Goal: Transaction & Acquisition: Purchase product/service

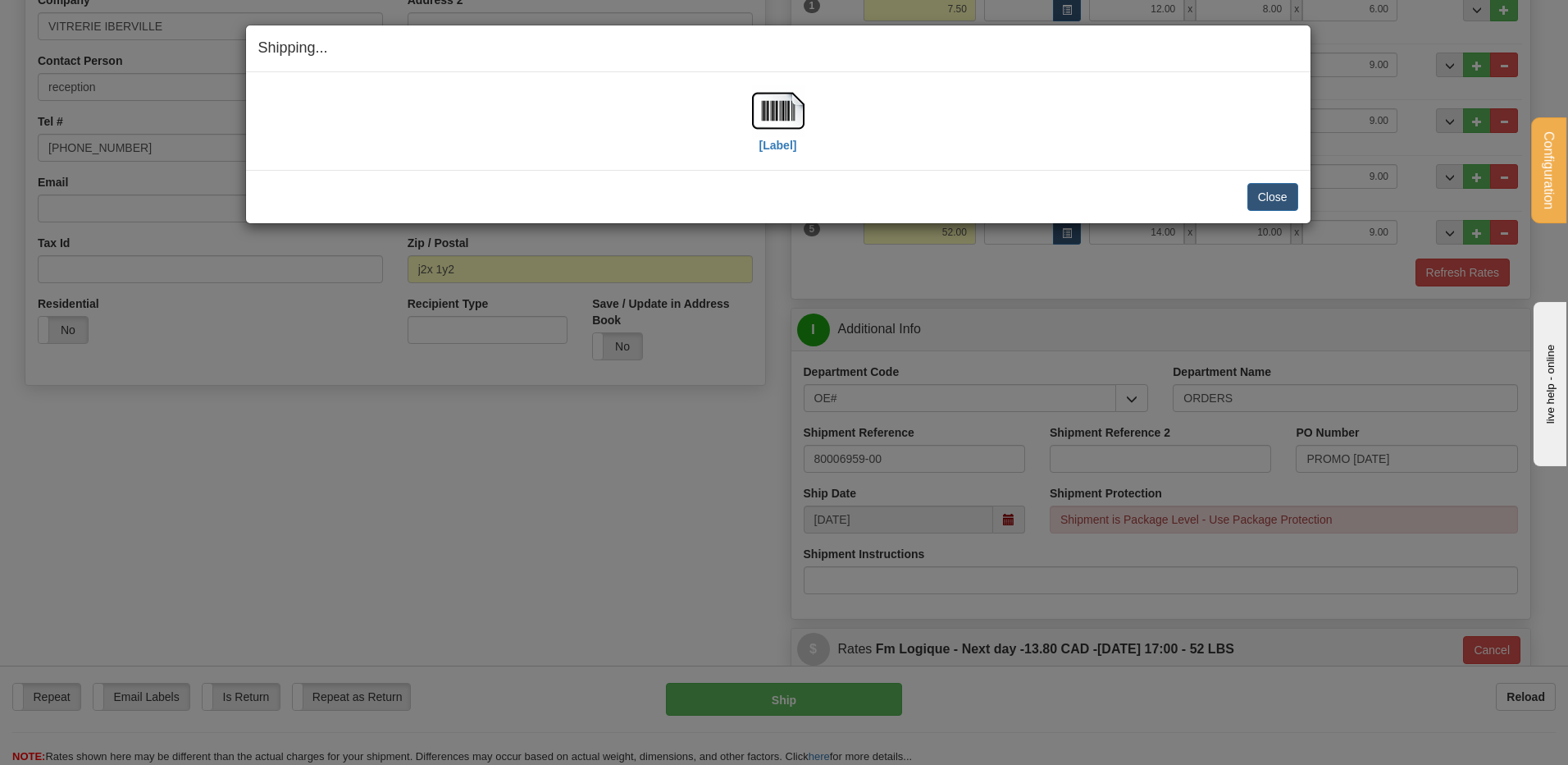
scroll to position [308, 0]
click at [1281, 191] on button "Close" at bounding box center [1273, 197] width 51 height 28
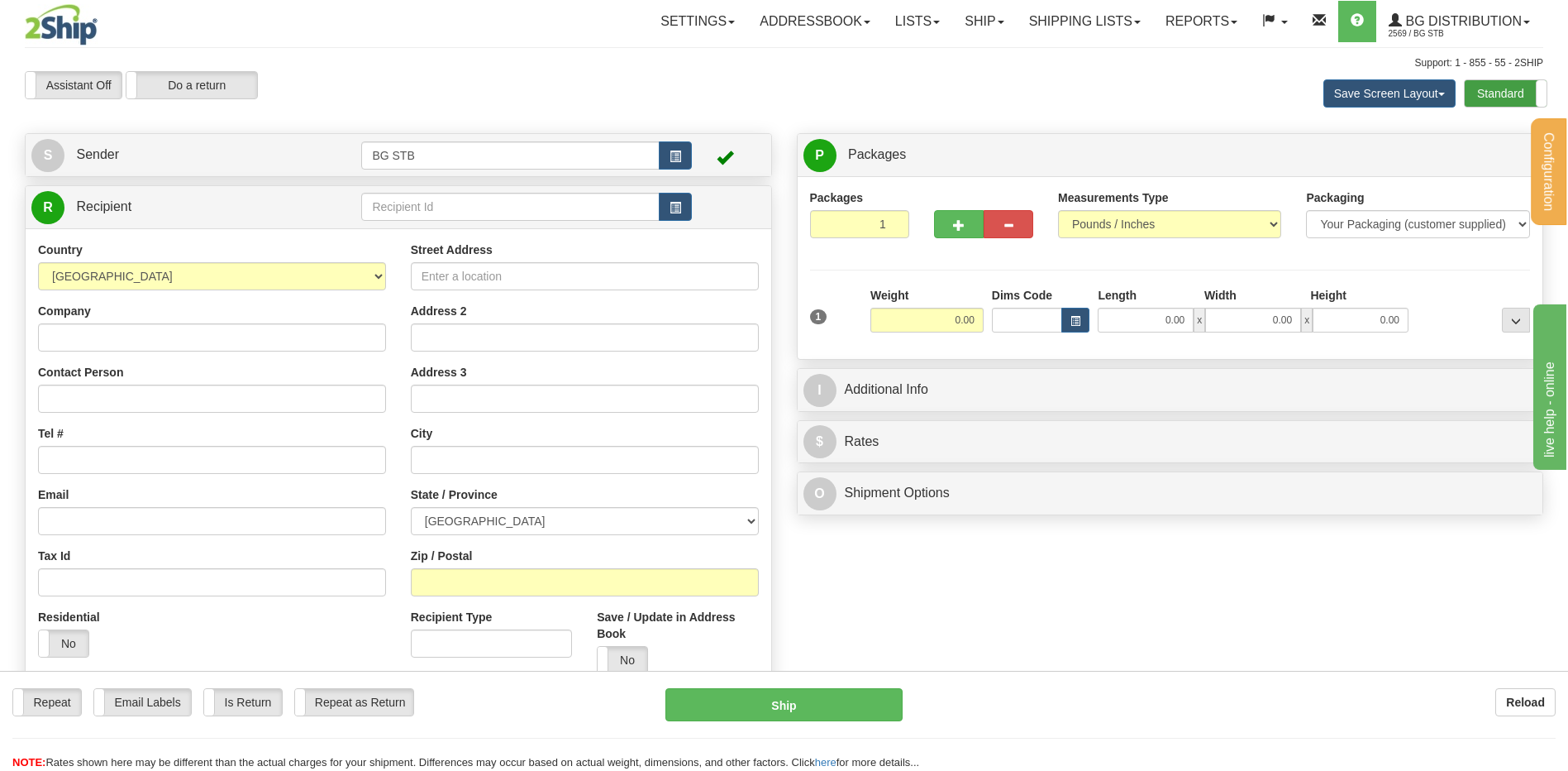
click at [1485, 99] on label "Standard" at bounding box center [1506, 94] width 82 height 26
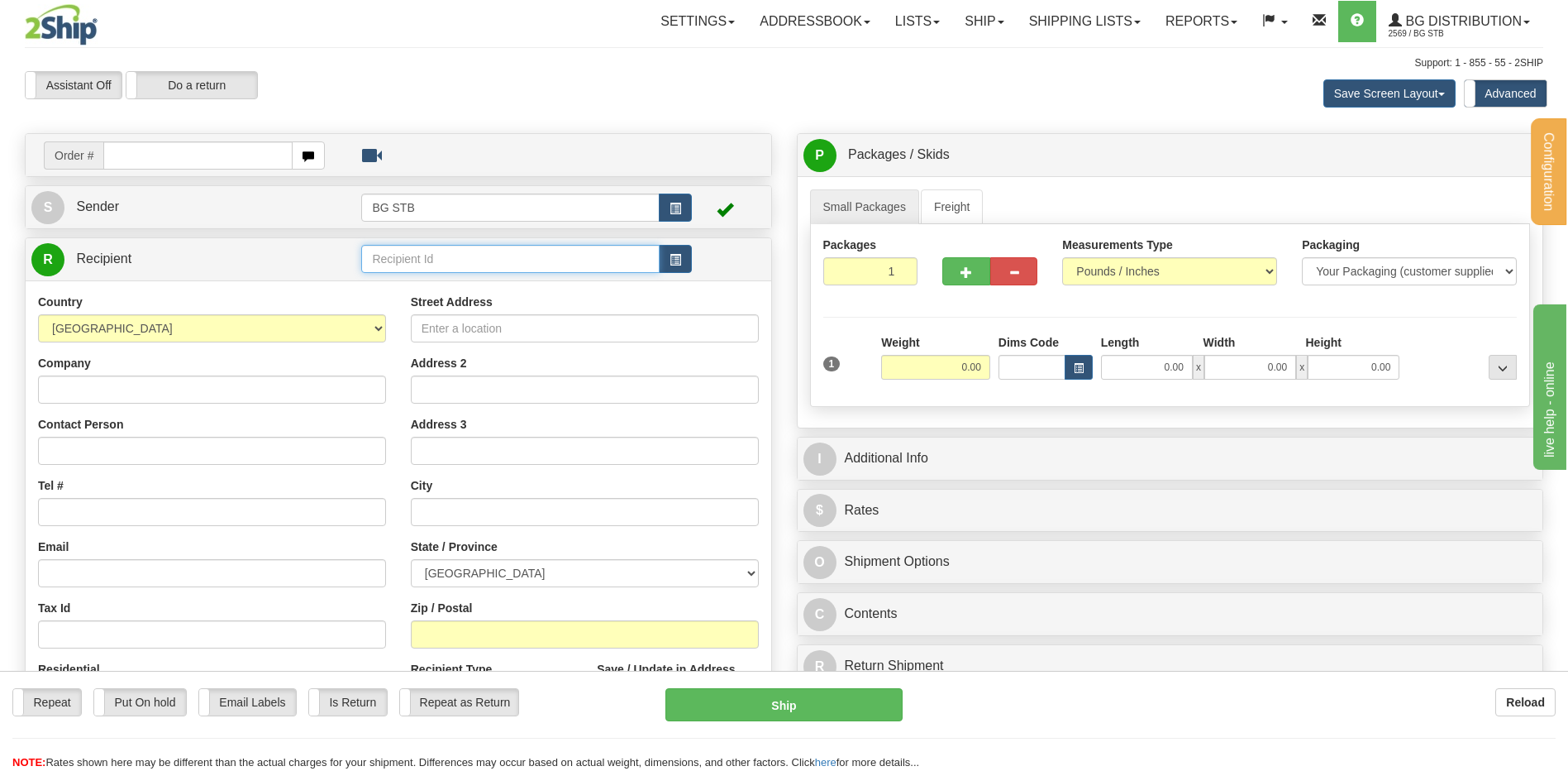
click at [587, 261] on input "text" at bounding box center [510, 259] width 298 height 28
type input "9006"
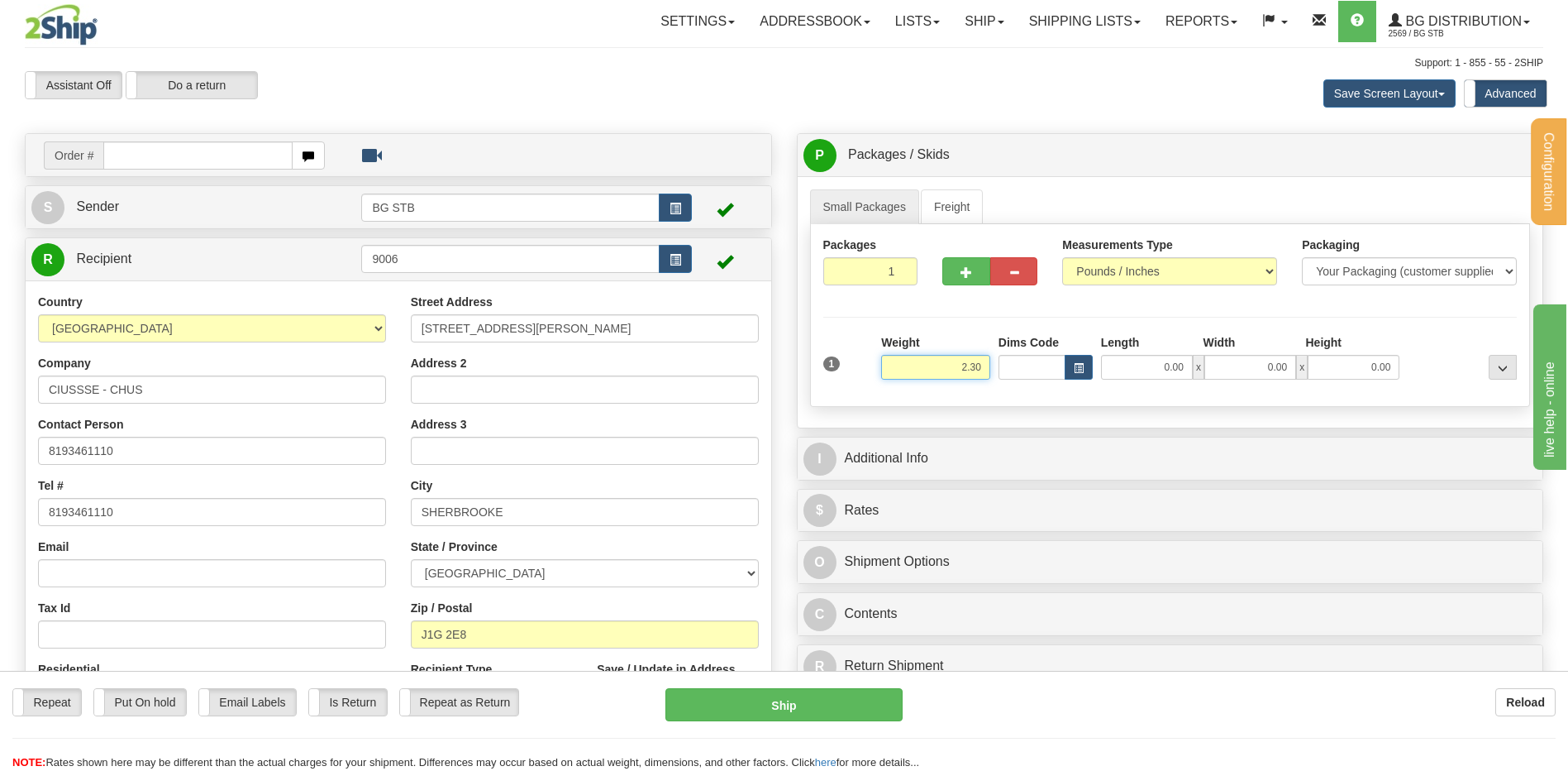
type input "2.30"
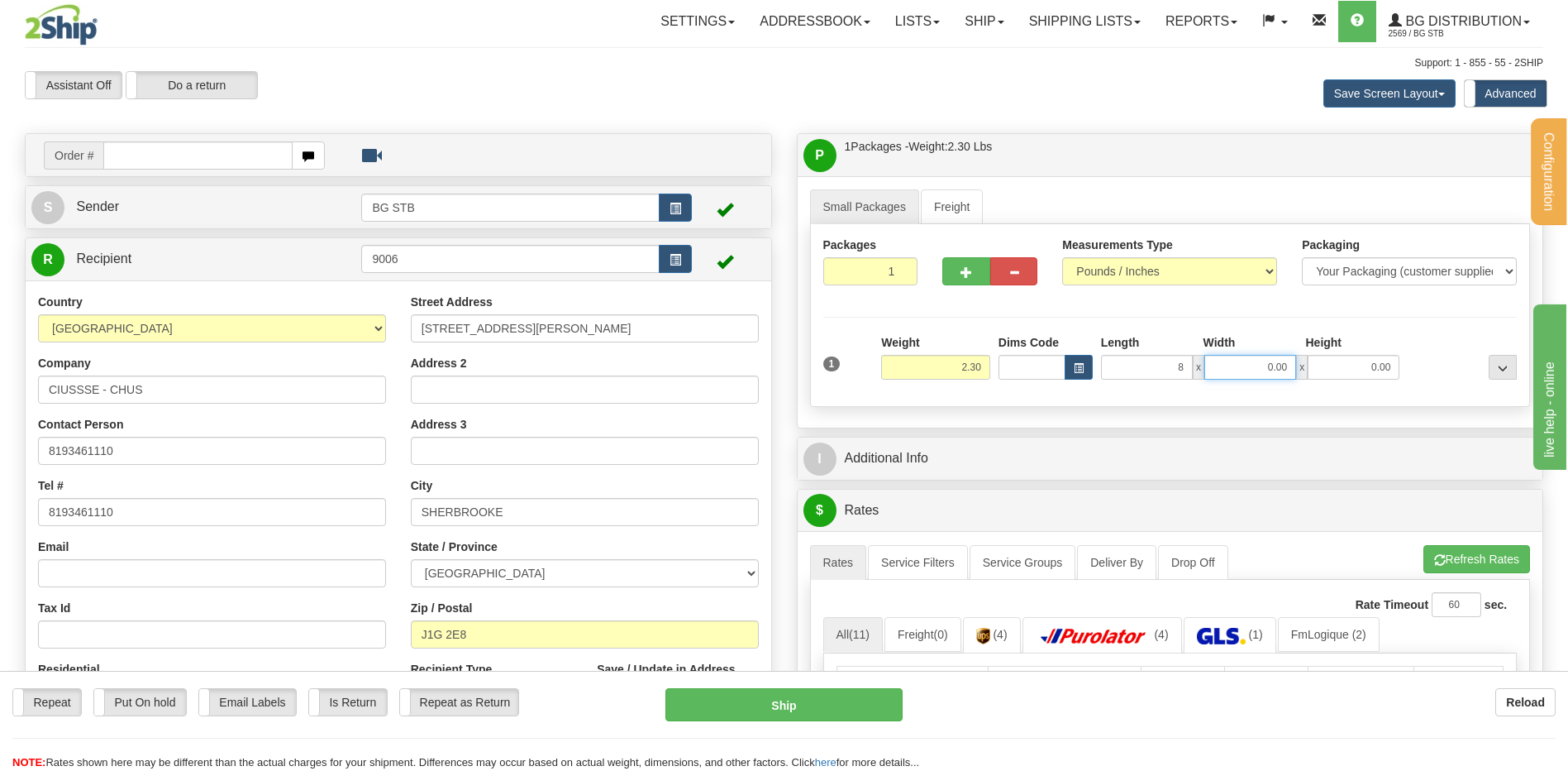
type input "8.00"
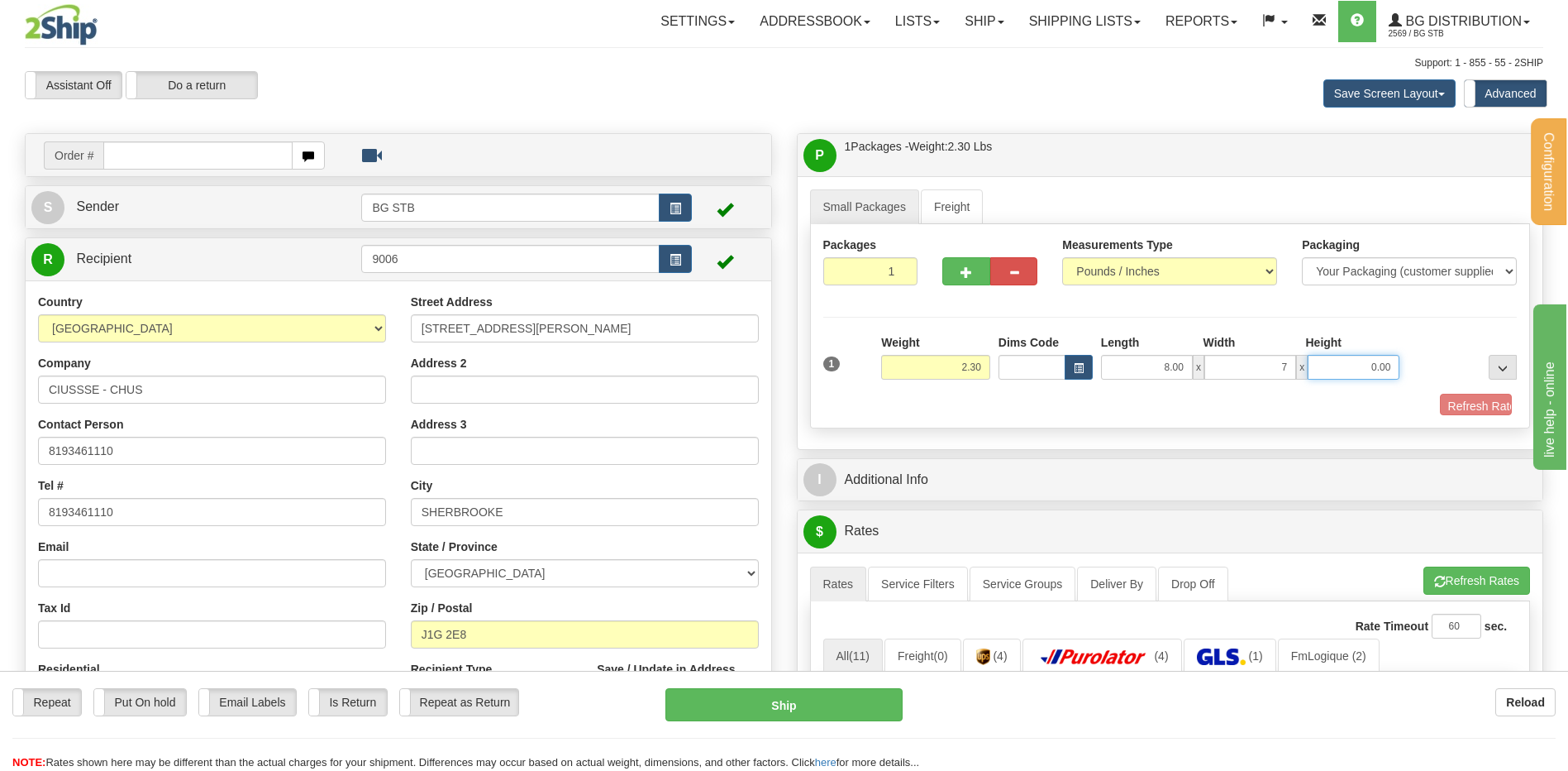
type input "7.00"
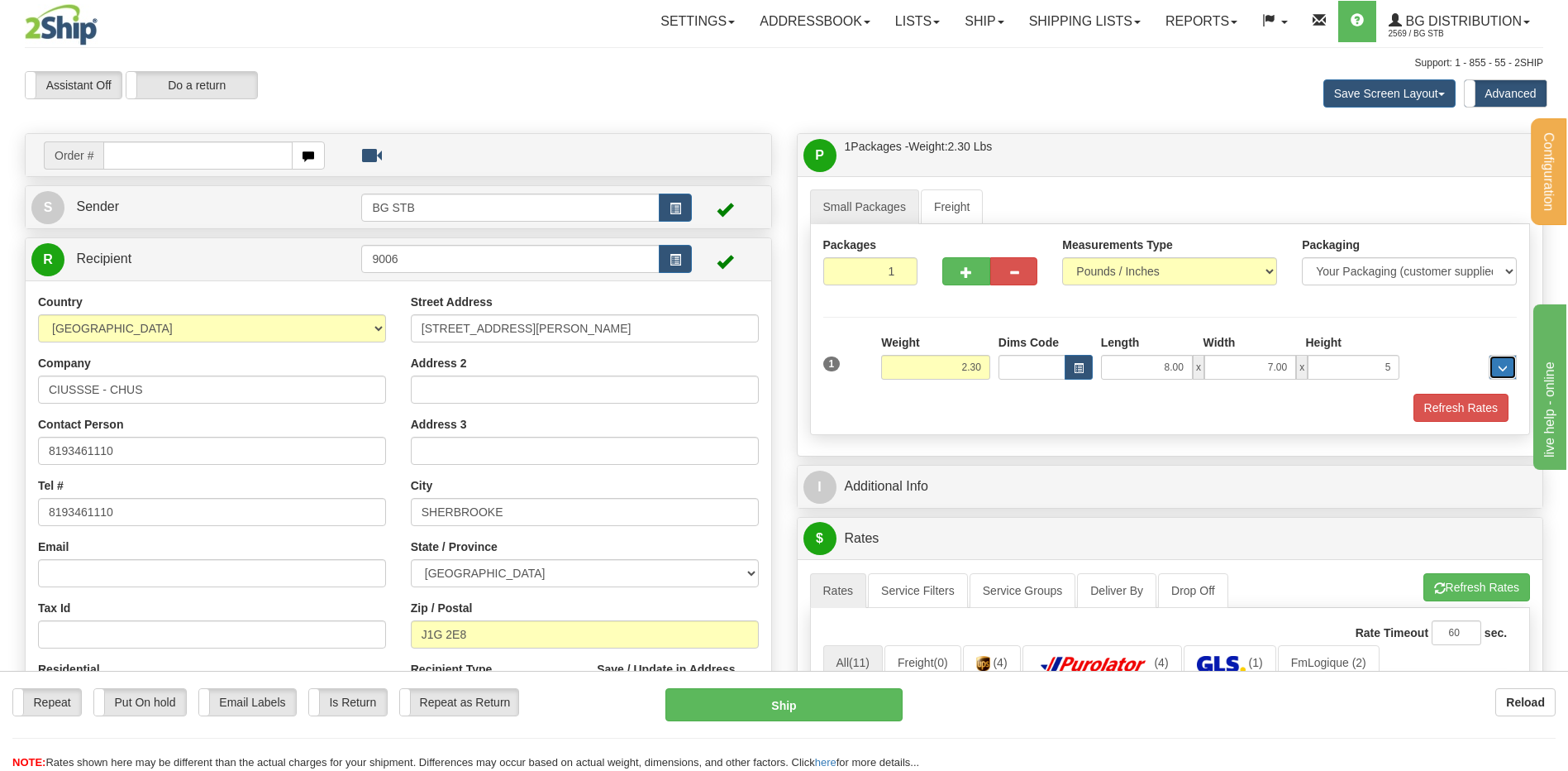
type input "5.00"
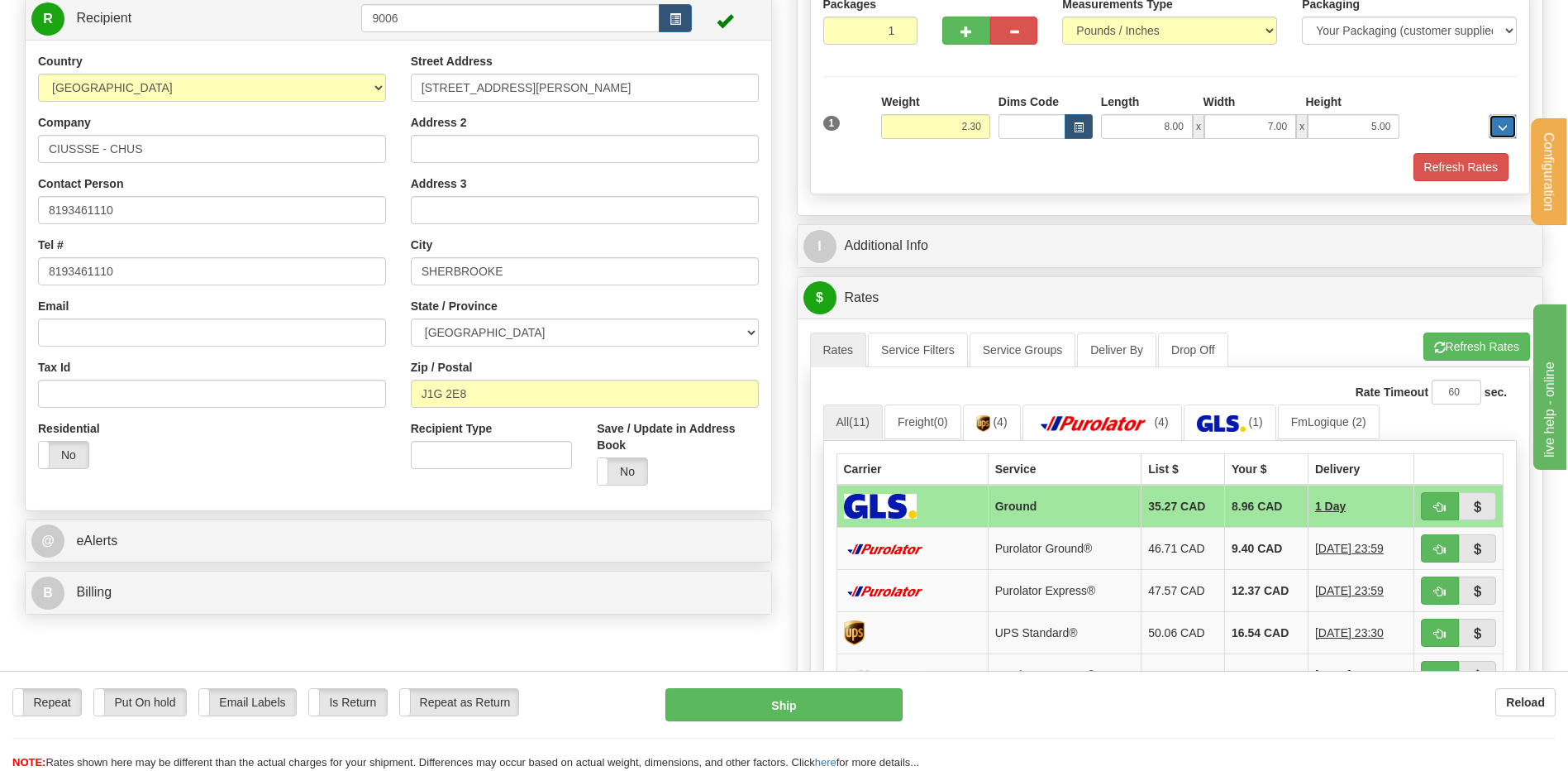
scroll to position [248, 0]
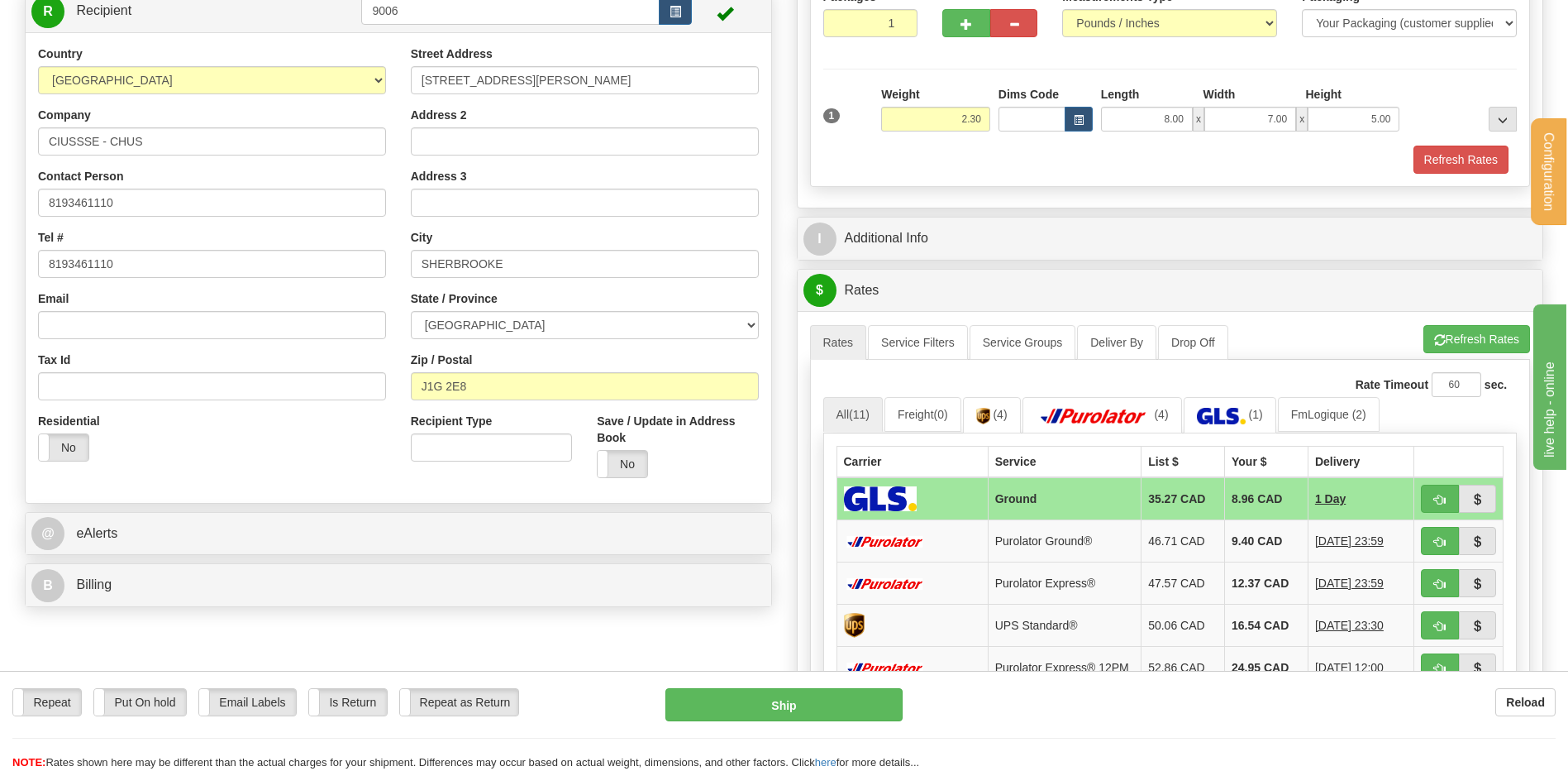
click at [902, 218] on div "I Additional Info" at bounding box center [1171, 238] width 746 height 42
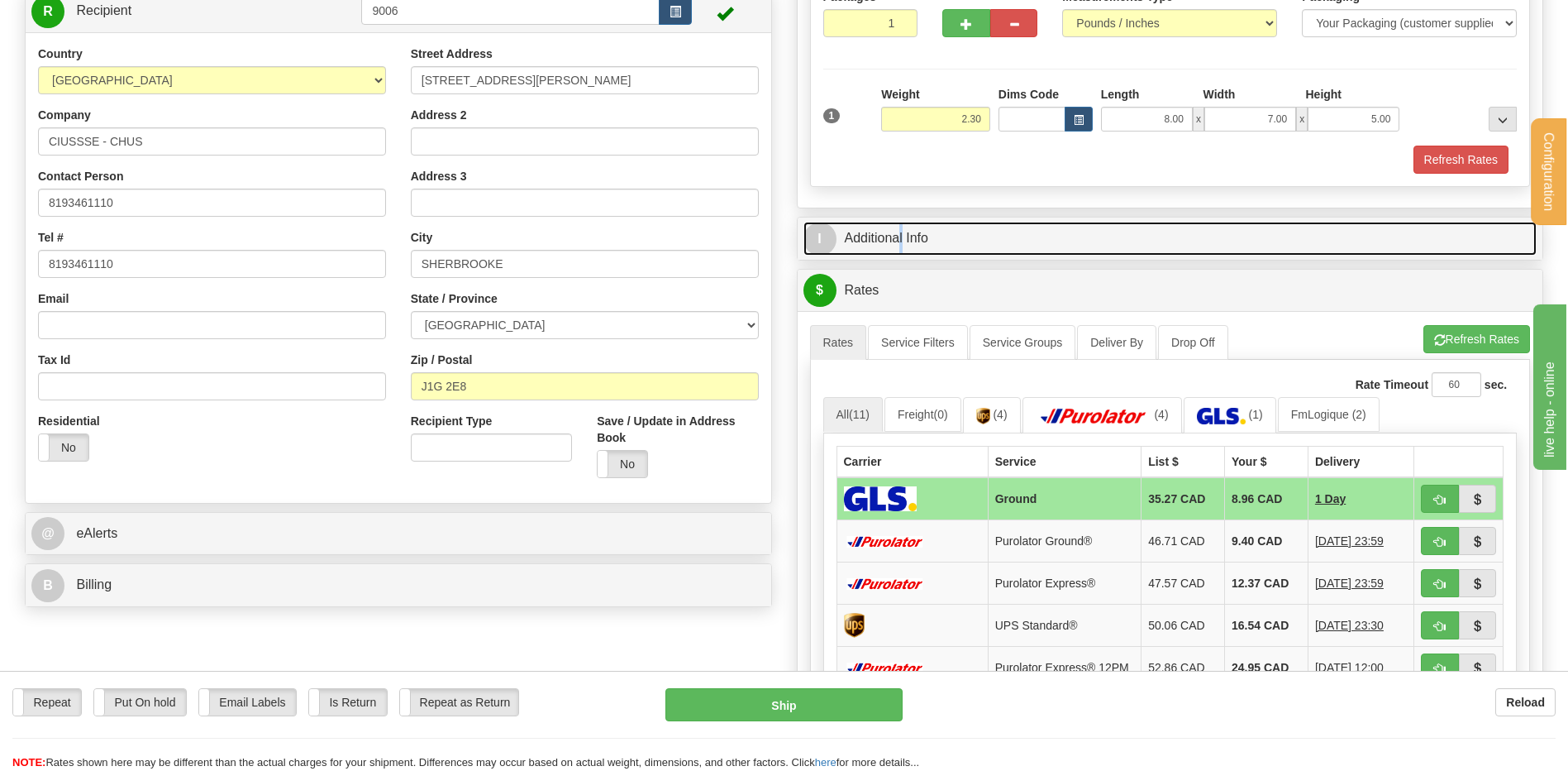
click at [924, 224] on link "I Additional Info" at bounding box center [1170, 238] width 734 height 34
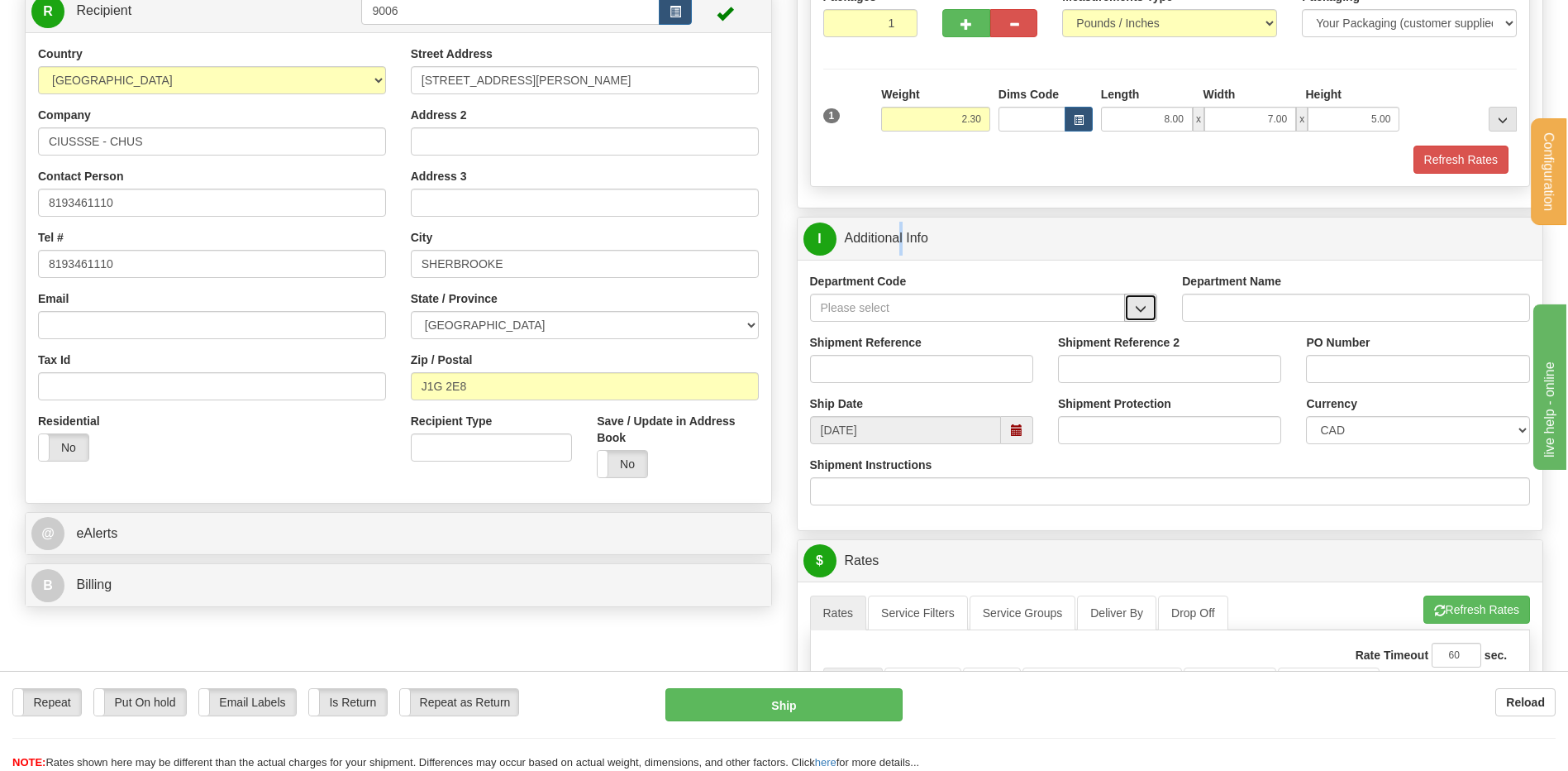
click at [1130, 307] on button "button" at bounding box center [1141, 307] width 33 height 28
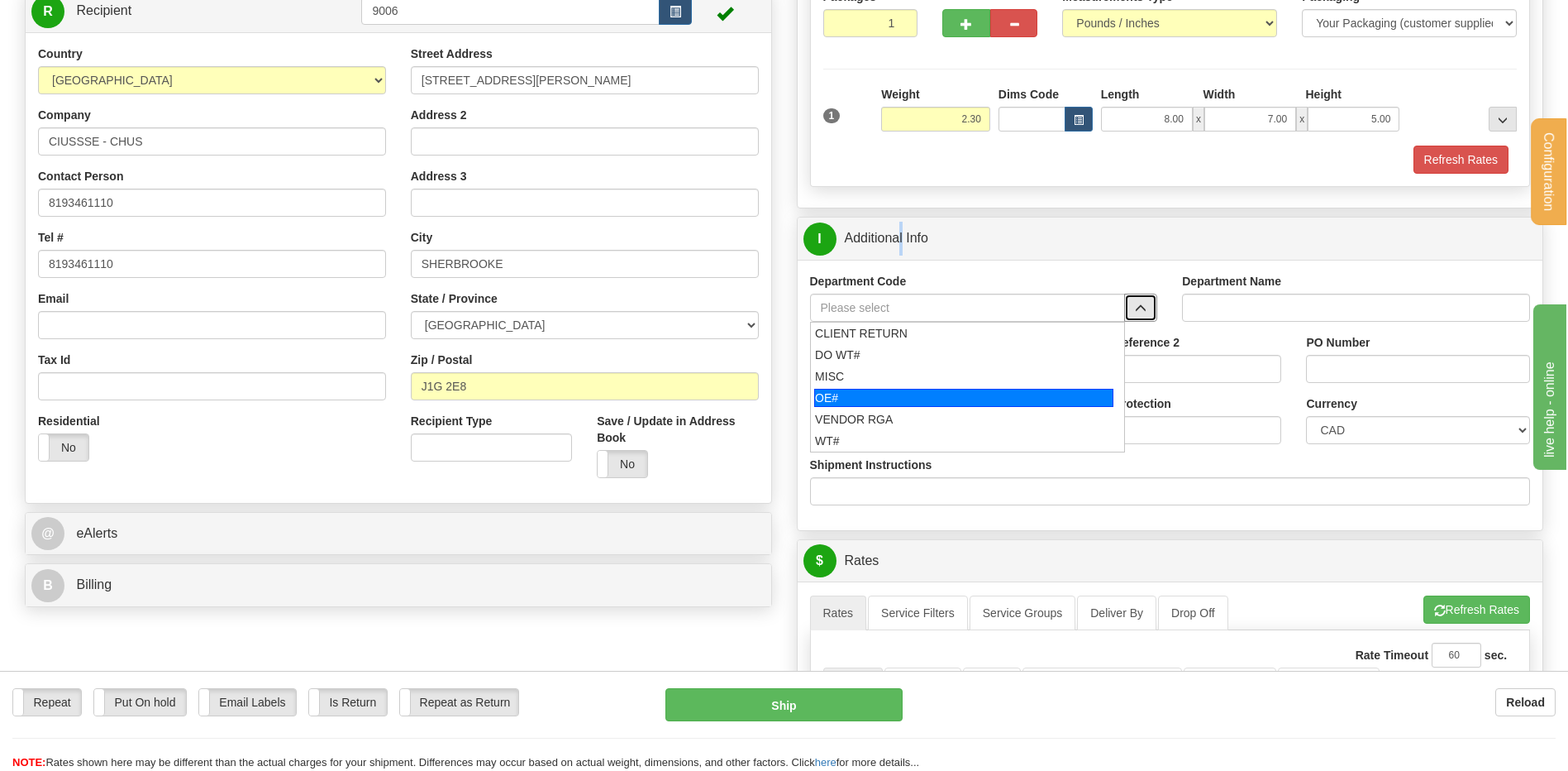
click at [897, 393] on div "OE#" at bounding box center [964, 397] width 299 height 18
type input "OE#"
type input "ORDERS"
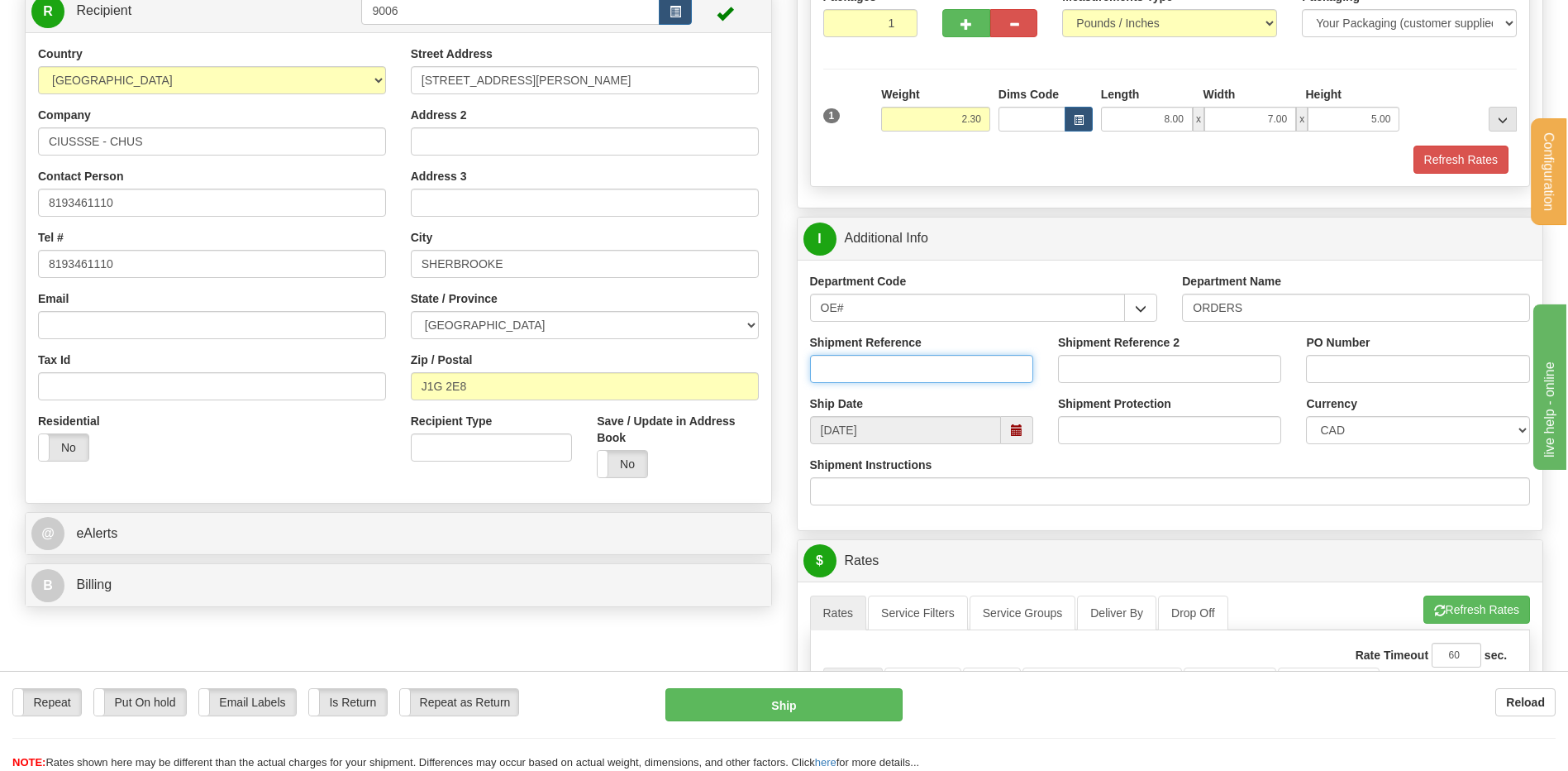
click at [891, 375] on input "Shipment Reference" at bounding box center [921, 368] width 223 height 28
type input "80006960-00"
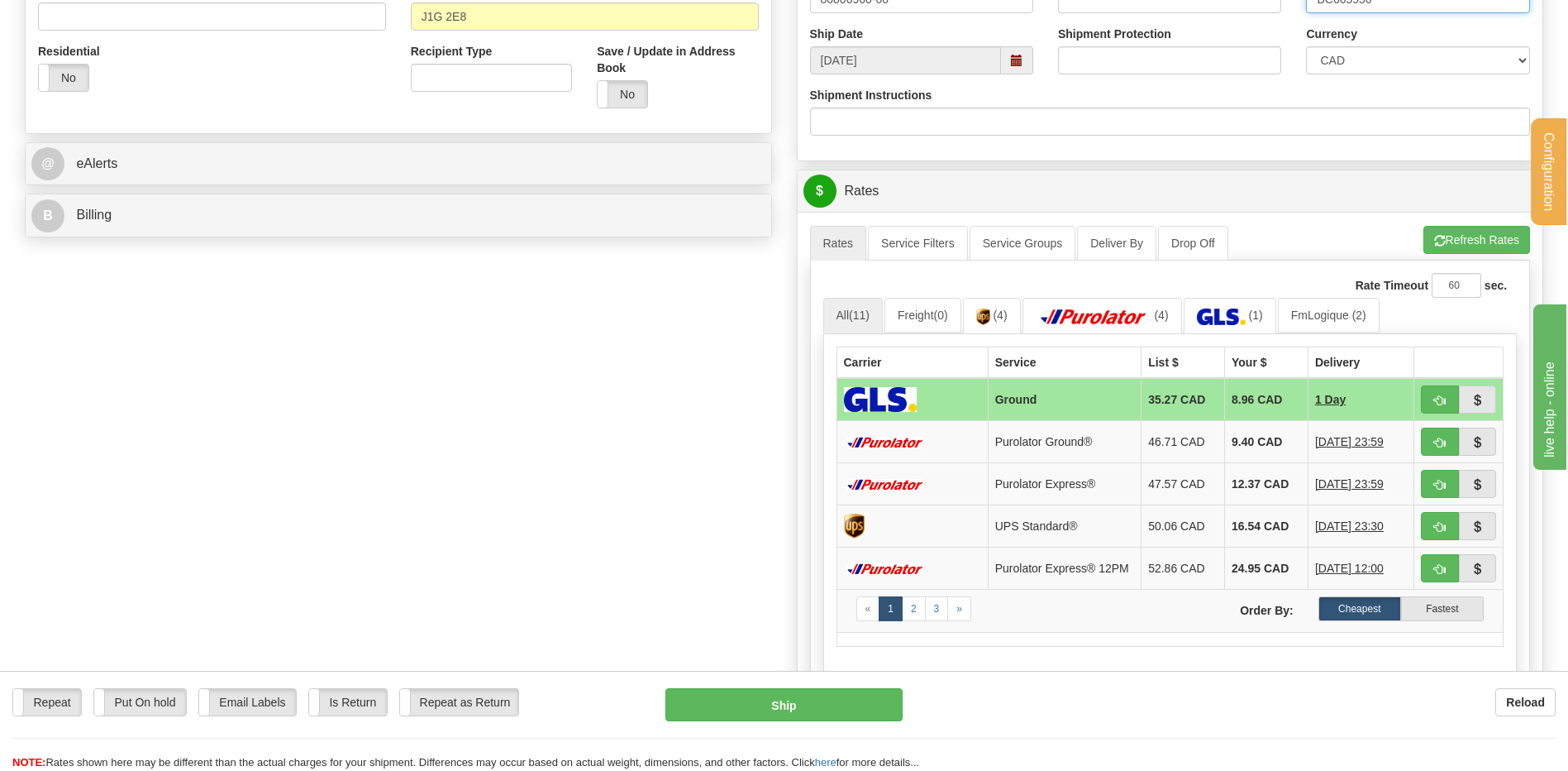
scroll to position [496, 0]
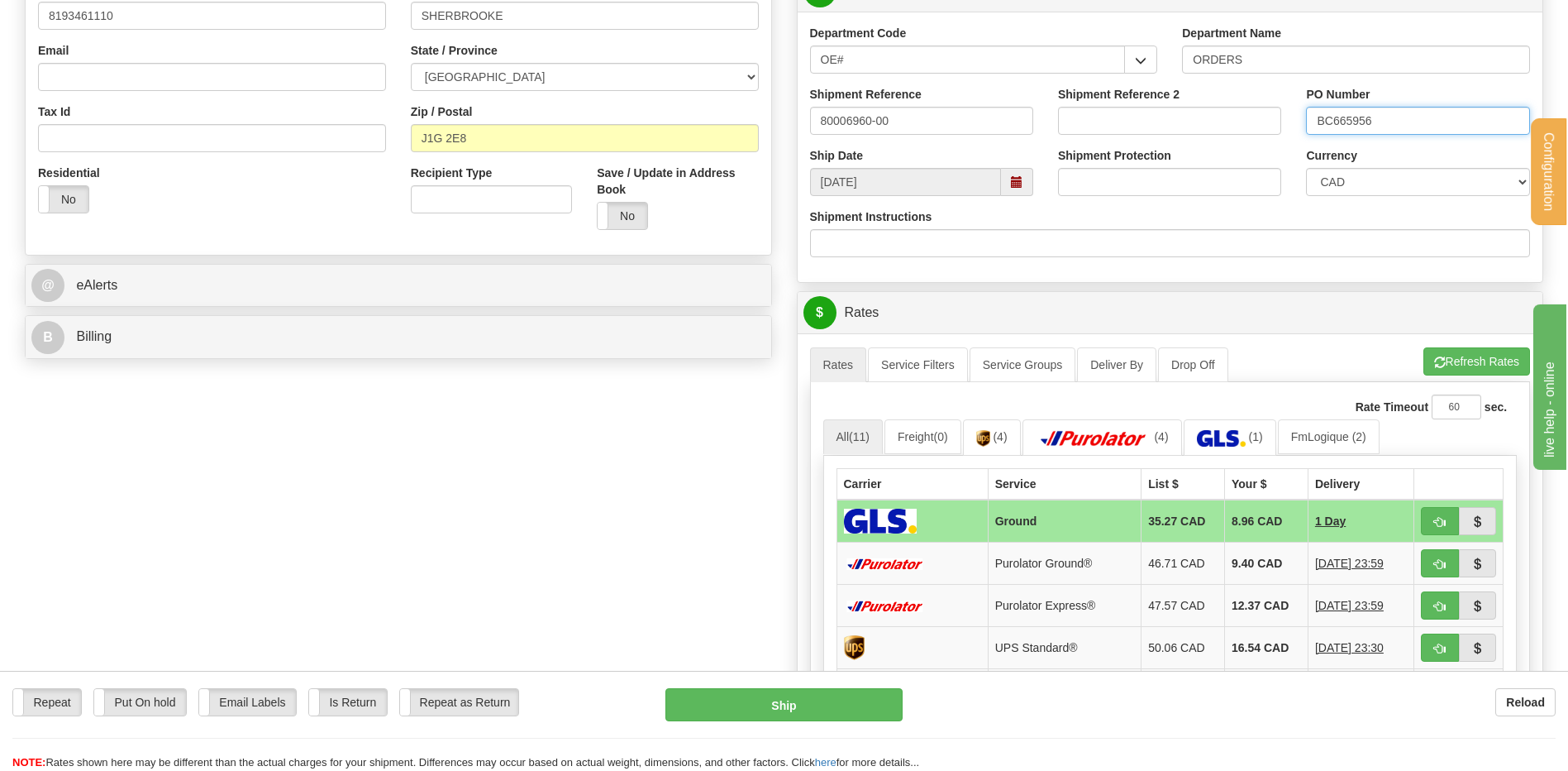
type input "BC665956"
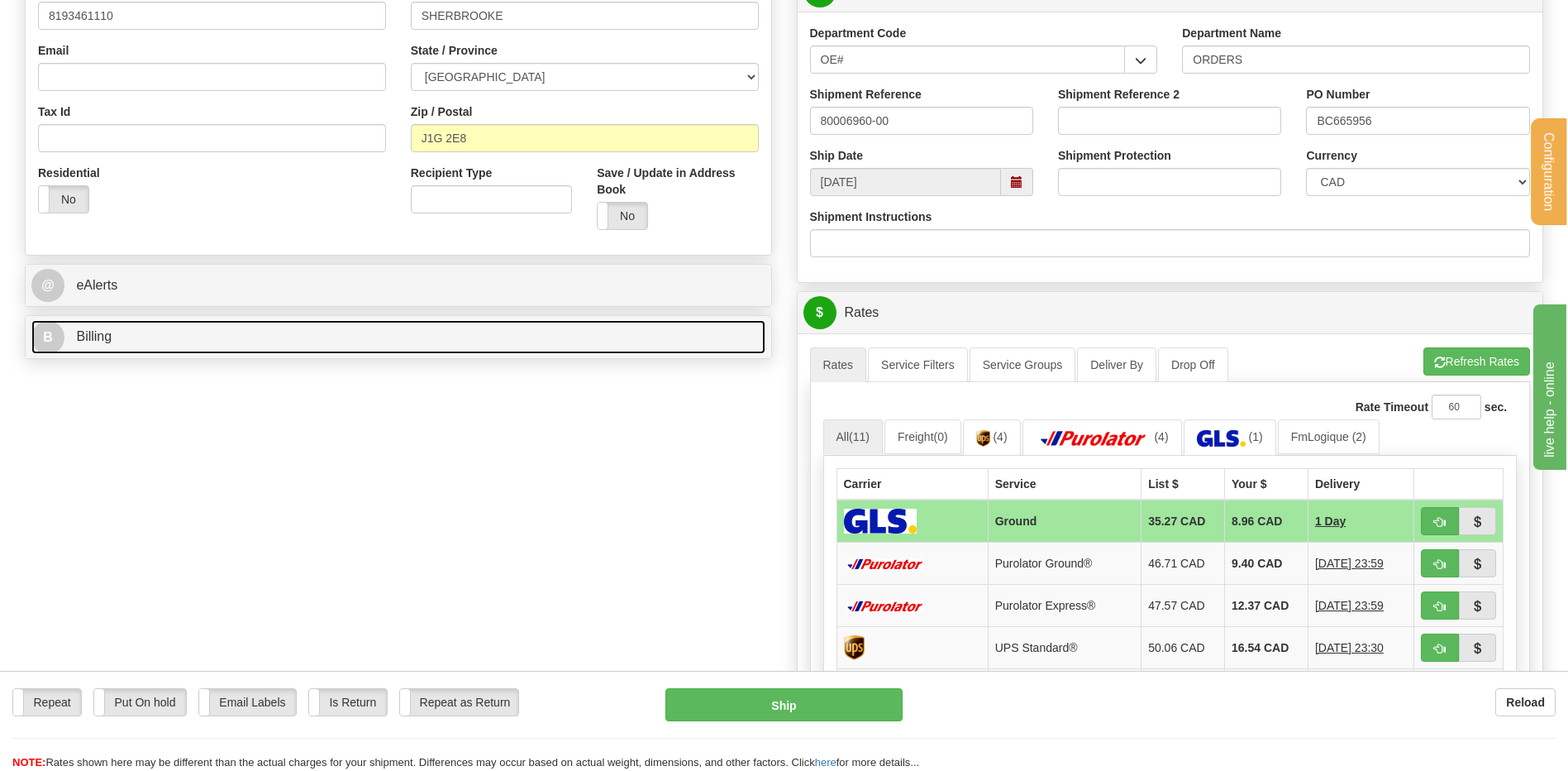
drag, startPoint x: 273, startPoint y: 322, endPoint x: 270, endPoint y: 333, distance: 11.4
click at [274, 322] on link "B Billing" at bounding box center [398, 337] width 734 height 34
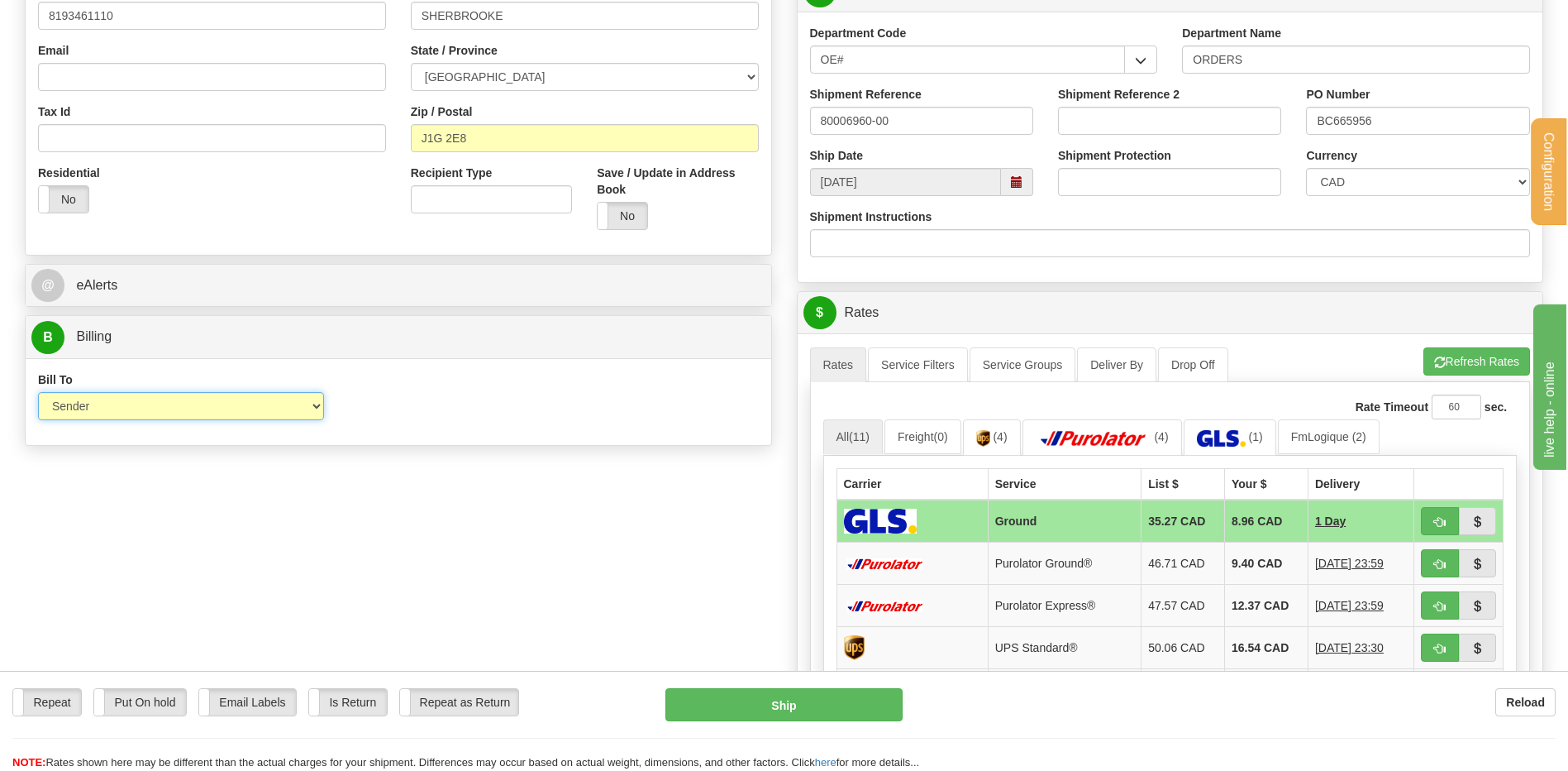
drag, startPoint x: 284, startPoint y: 396, endPoint x: 252, endPoint y: 420, distance: 40.0
click at [284, 396] on select "Sender Recipient Third Party Collect" at bounding box center [180, 406] width 286 height 28
select select "2"
click at [38, 392] on select "Sender Recipient Third Party Collect" at bounding box center [180, 406] width 286 height 28
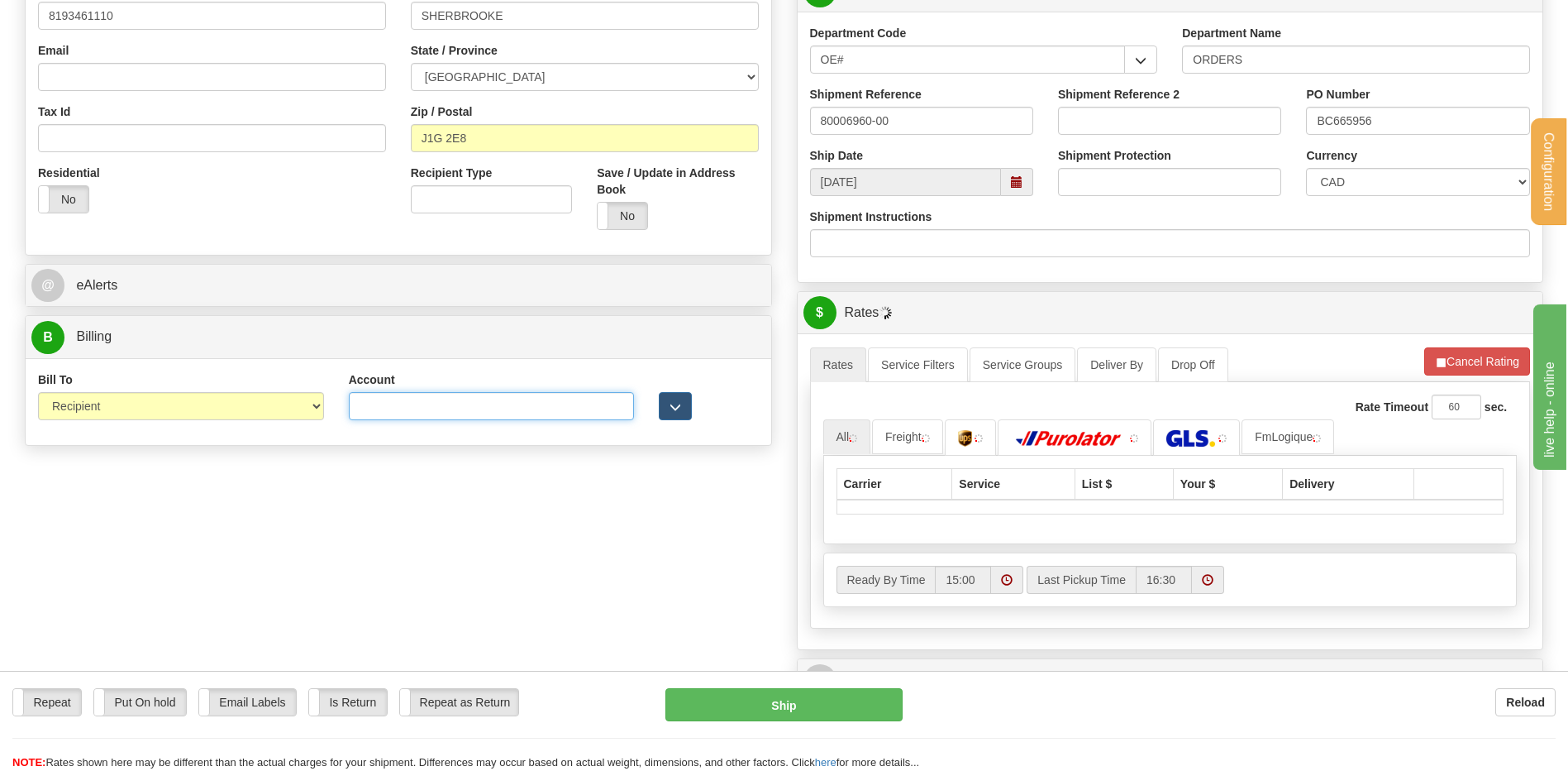
click at [406, 411] on input "Account" at bounding box center [492, 406] width 286 height 28
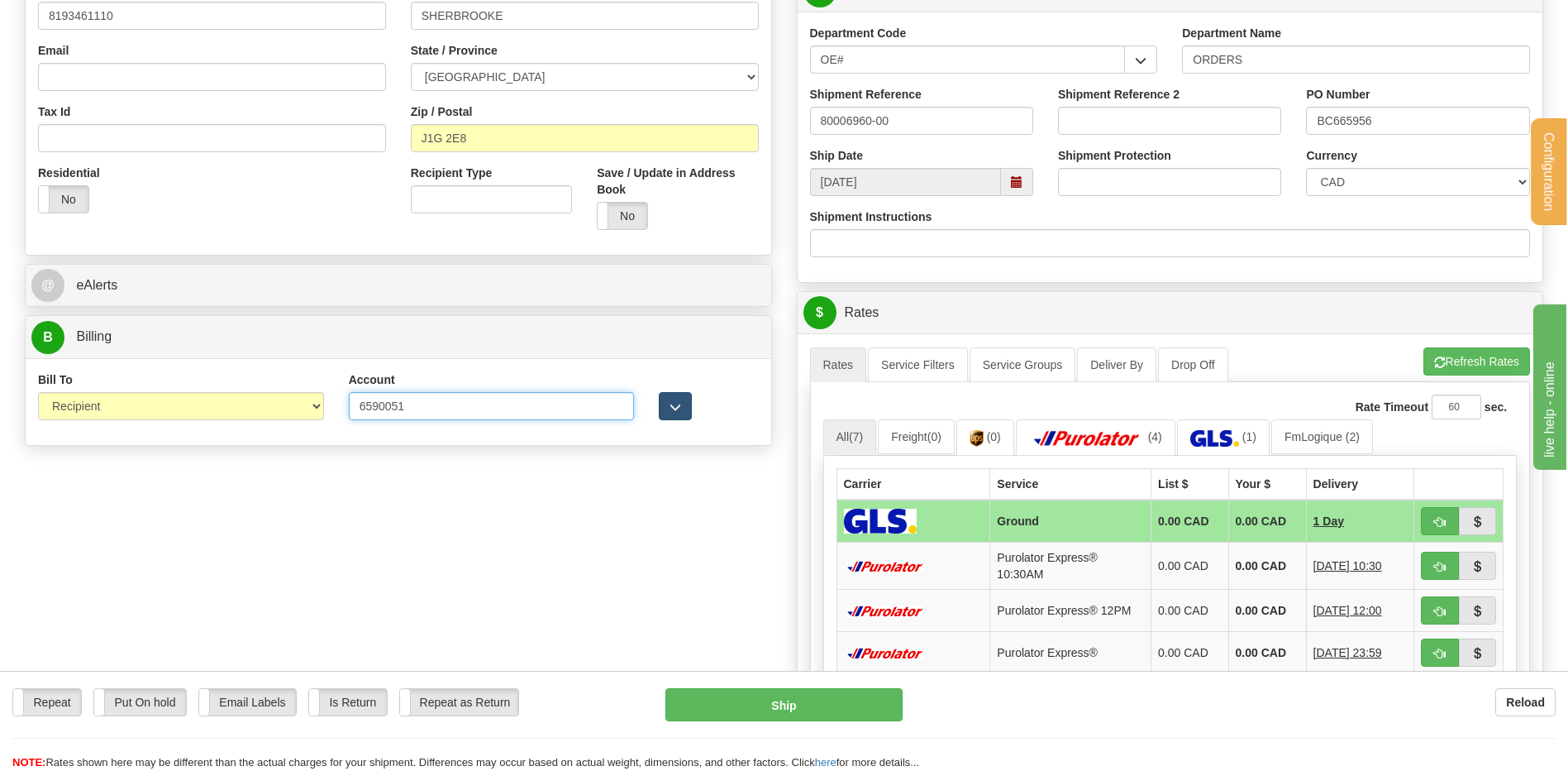
type input "6590051"
click at [681, 411] on span "button" at bounding box center [675, 407] width 11 height 11
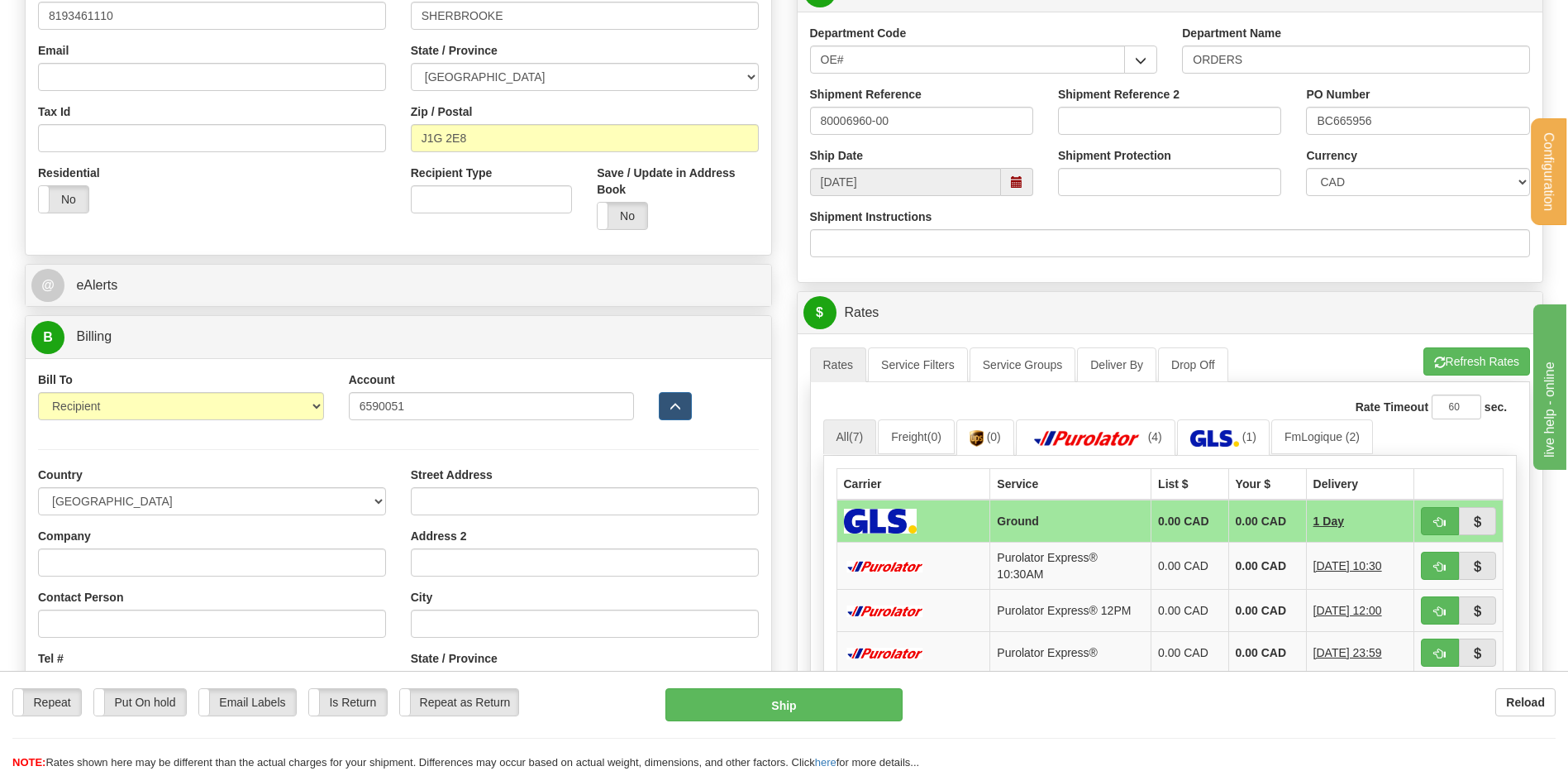
click at [203, 546] on div "Company" at bounding box center [212, 552] width 348 height 49
click at [160, 551] on input "Company" at bounding box center [212, 562] width 348 height 28
type input "CUISSSE"
click at [416, 494] on input "Street Address" at bounding box center [585, 501] width 348 height 28
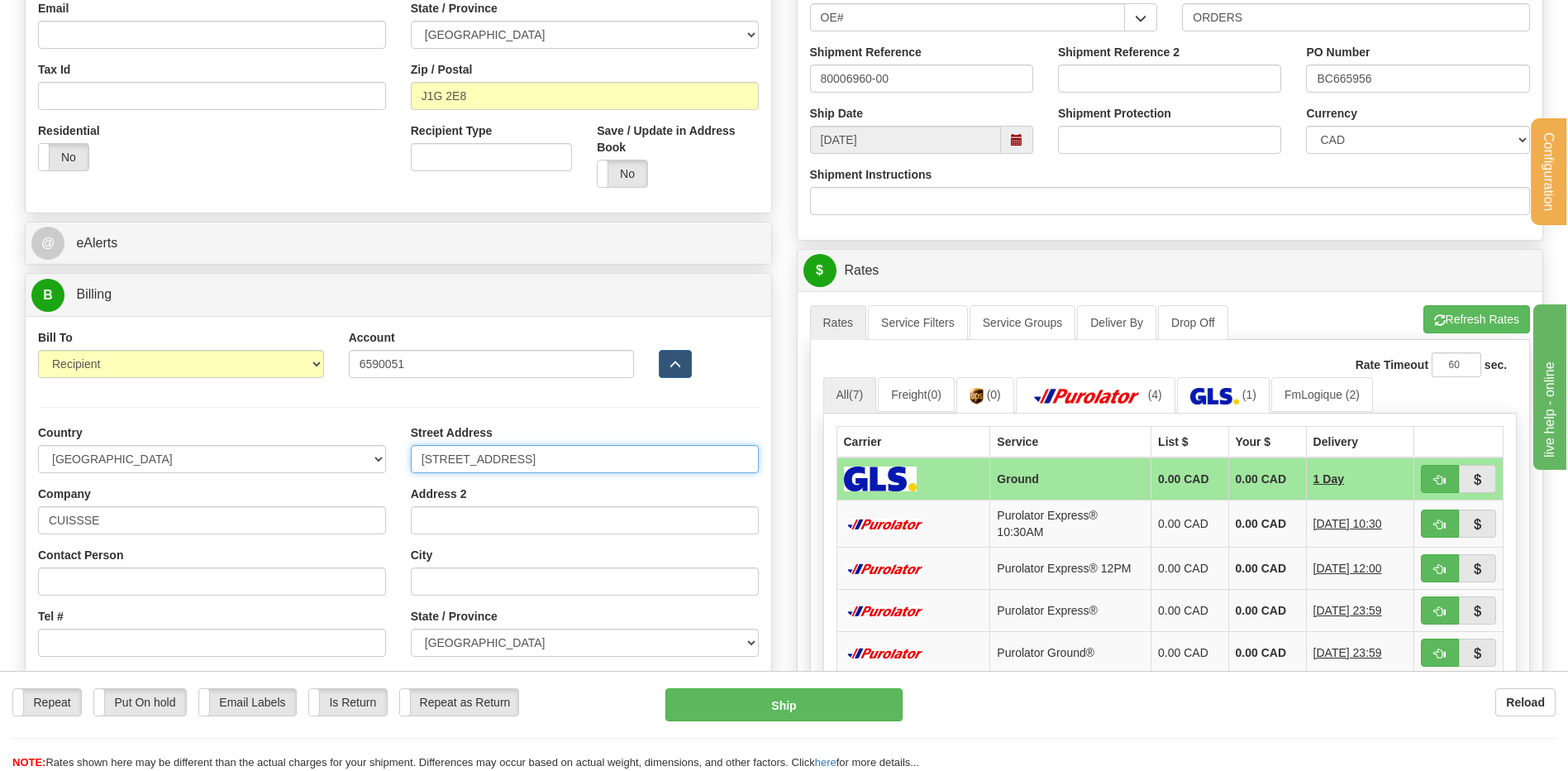
scroll to position [578, 0]
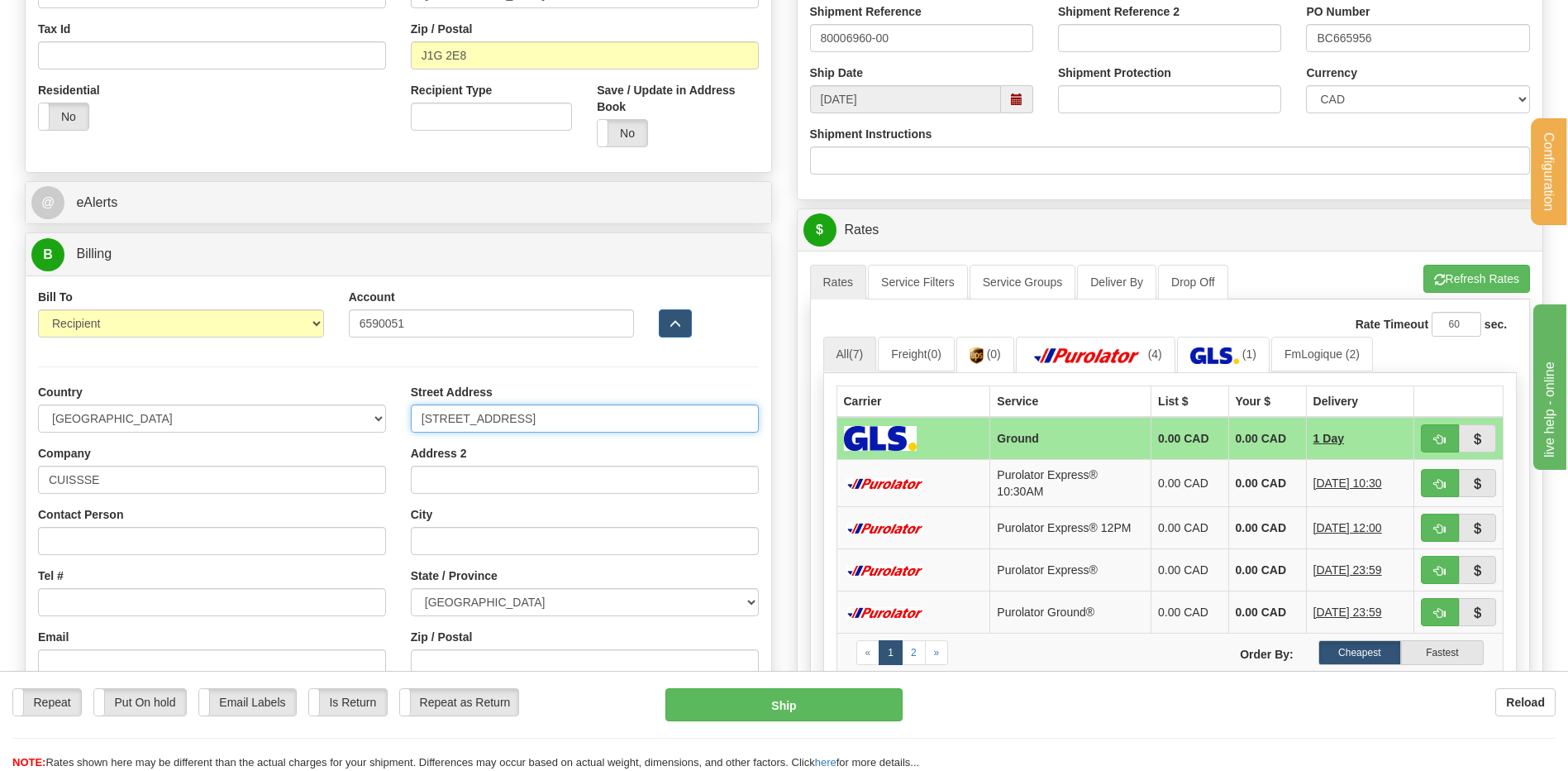
type input "300 RUE KING EST BUREAU 300"
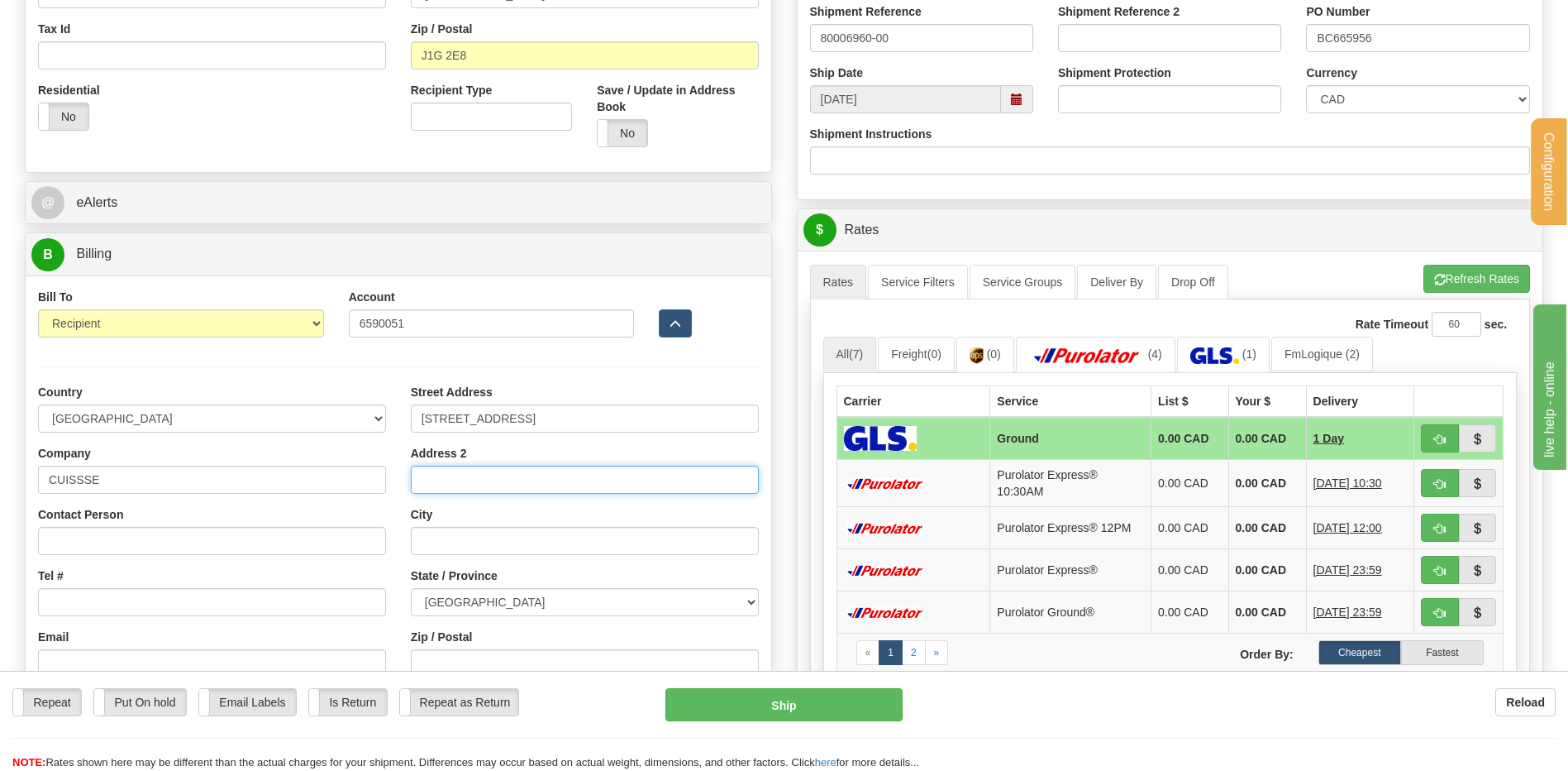
click at [433, 475] on input "Address 2" at bounding box center [585, 480] width 348 height 28
type input "5IEM ETAGE"
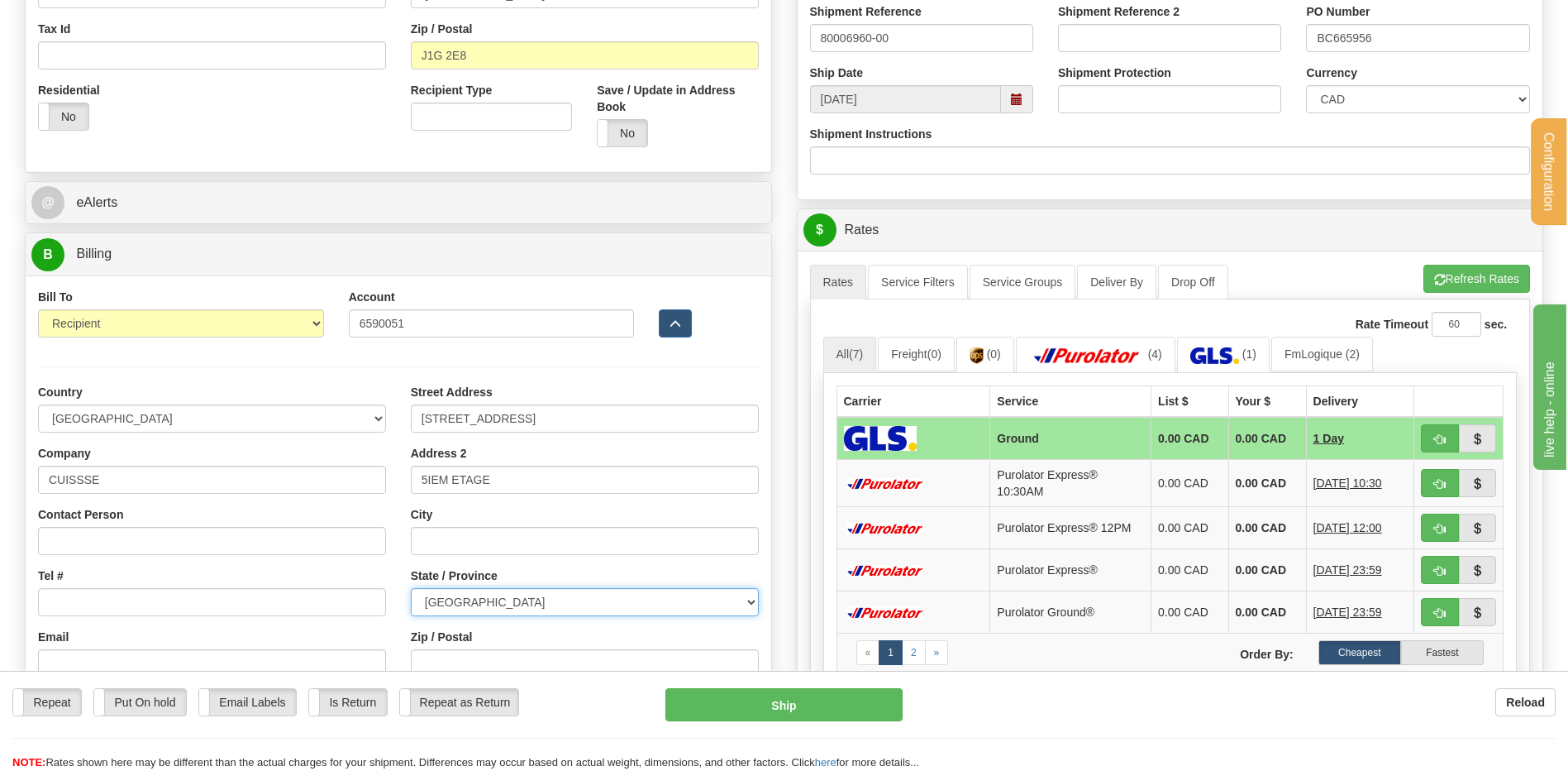
click at [492, 613] on select "ALBERTA BRITISH COLUMBIA MANITOBA NEW BRUNSWICK NEWFOUNDLAND NOVA SCOTIA NUNAVU…" at bounding box center [585, 602] width 348 height 28
select select "QC"
click at [411, 588] on select "ALBERTA BRITISH COLUMBIA MANITOBA NEW BRUNSWICK NEWFOUNDLAND NOVA SCOTIA NUNAVU…" at bounding box center [585, 602] width 348 height 28
type input "SHERBROOKE"
click at [483, 567] on label "State / Province" at bounding box center [454, 575] width 87 height 17
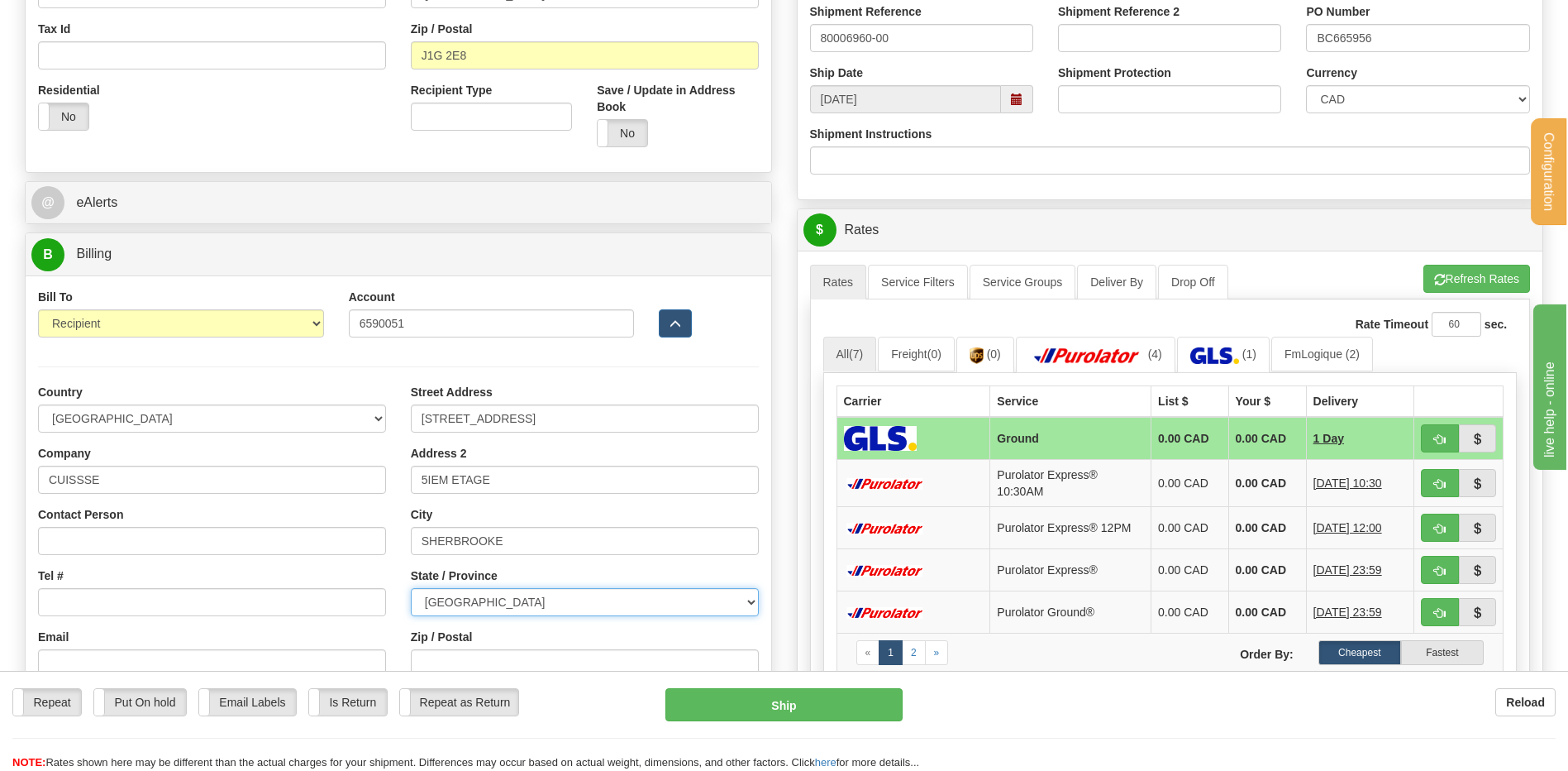
click at [483, 588] on select "ALBERTA BRITISH COLUMBIA MANITOBA NEW BRUNSWICK NEWFOUNDLAND NOVA SCOTIA NUNAVU…" at bounding box center [585, 602] width 348 height 28
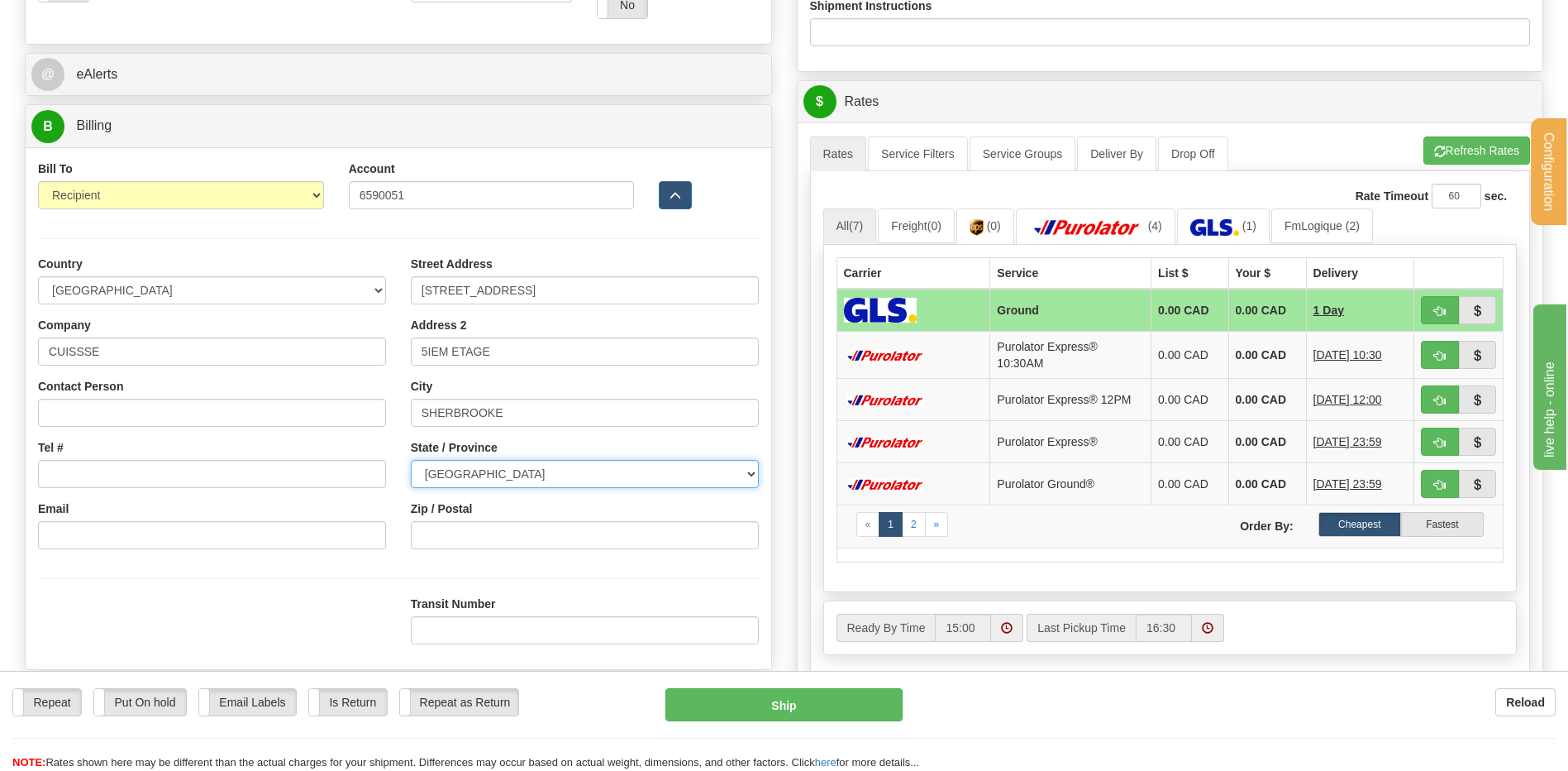
scroll to position [744, 0]
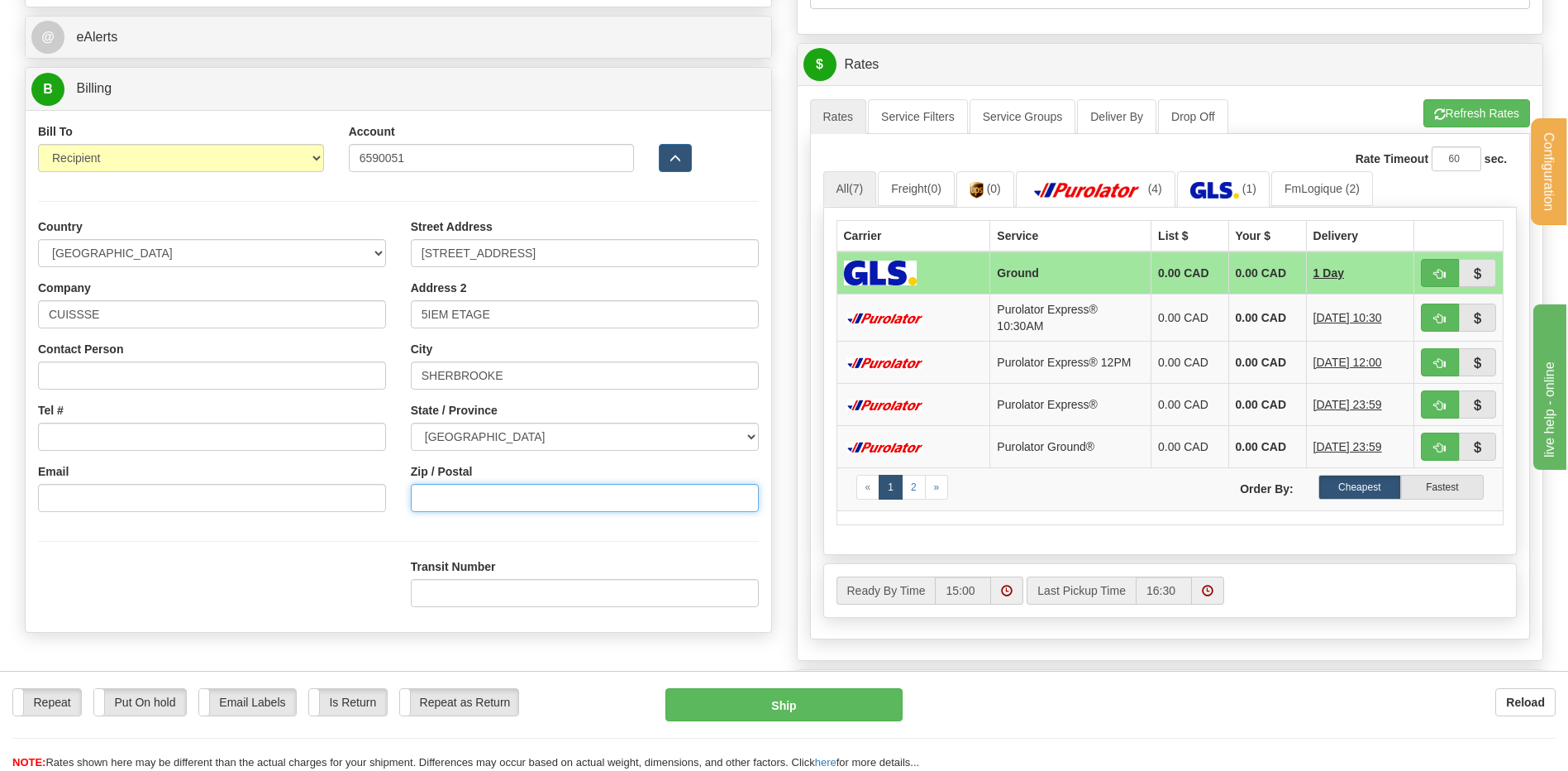
click at [472, 494] on input "Zip / Postal" at bounding box center [585, 498] width 348 height 28
click at [466, 502] on input "J1G" at bounding box center [585, 498] width 348 height 28
type input "J1G 2E8"
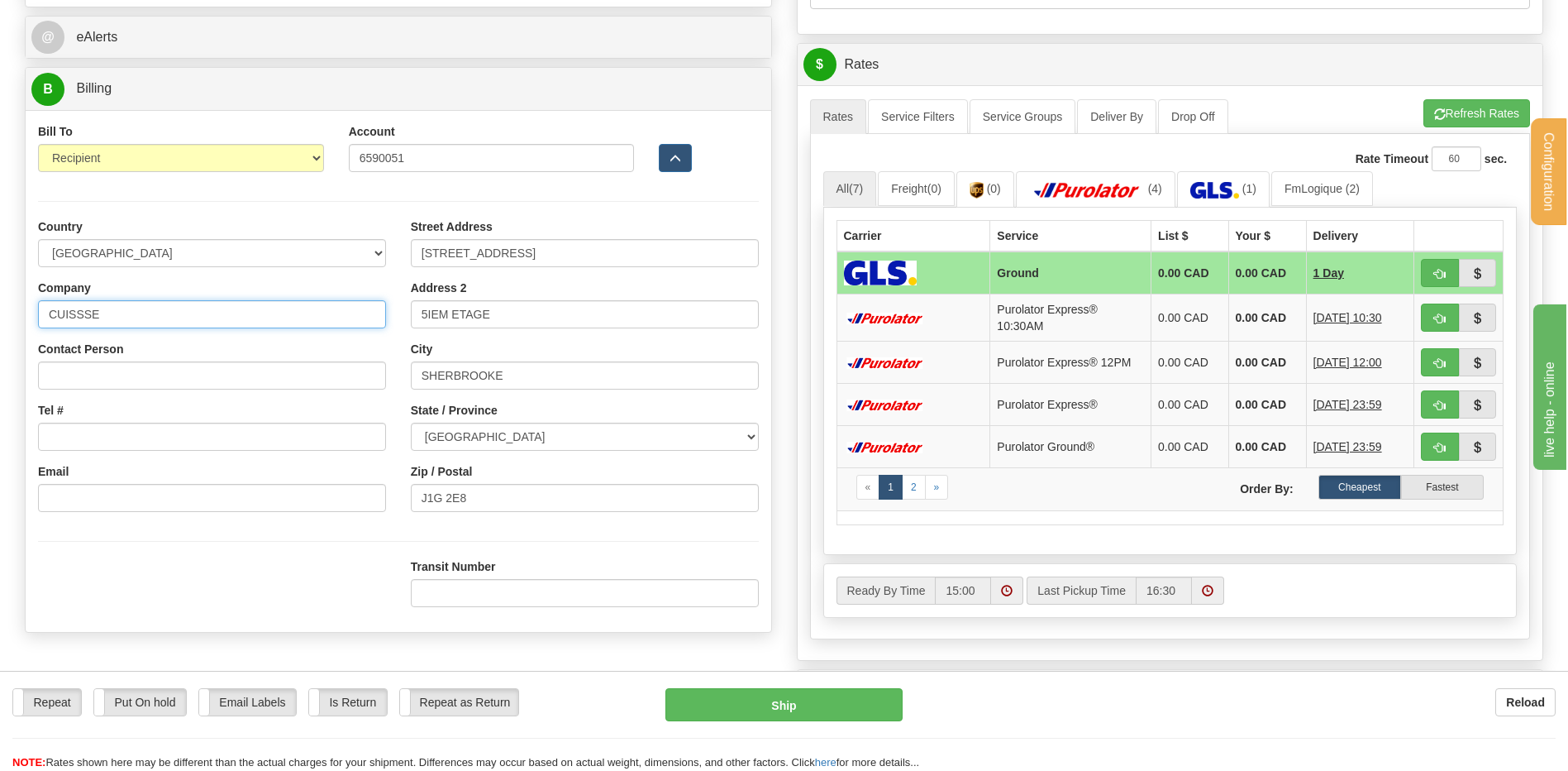
click at [119, 314] on input "CUISSSE" at bounding box center [212, 314] width 348 height 28
type input "CUISSSE - CHUS"
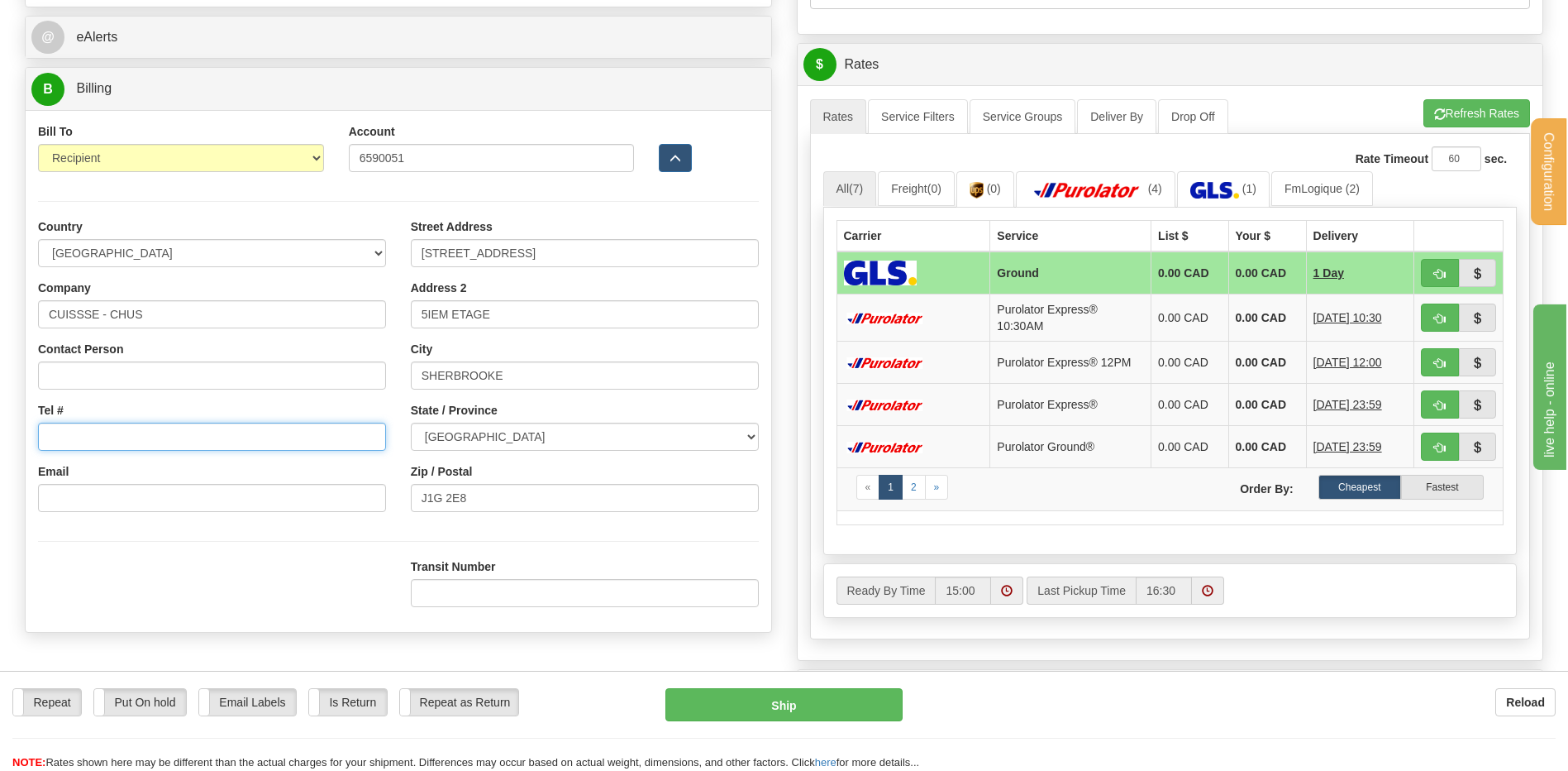
click at [94, 426] on input "Tel #" at bounding box center [212, 437] width 348 height 28
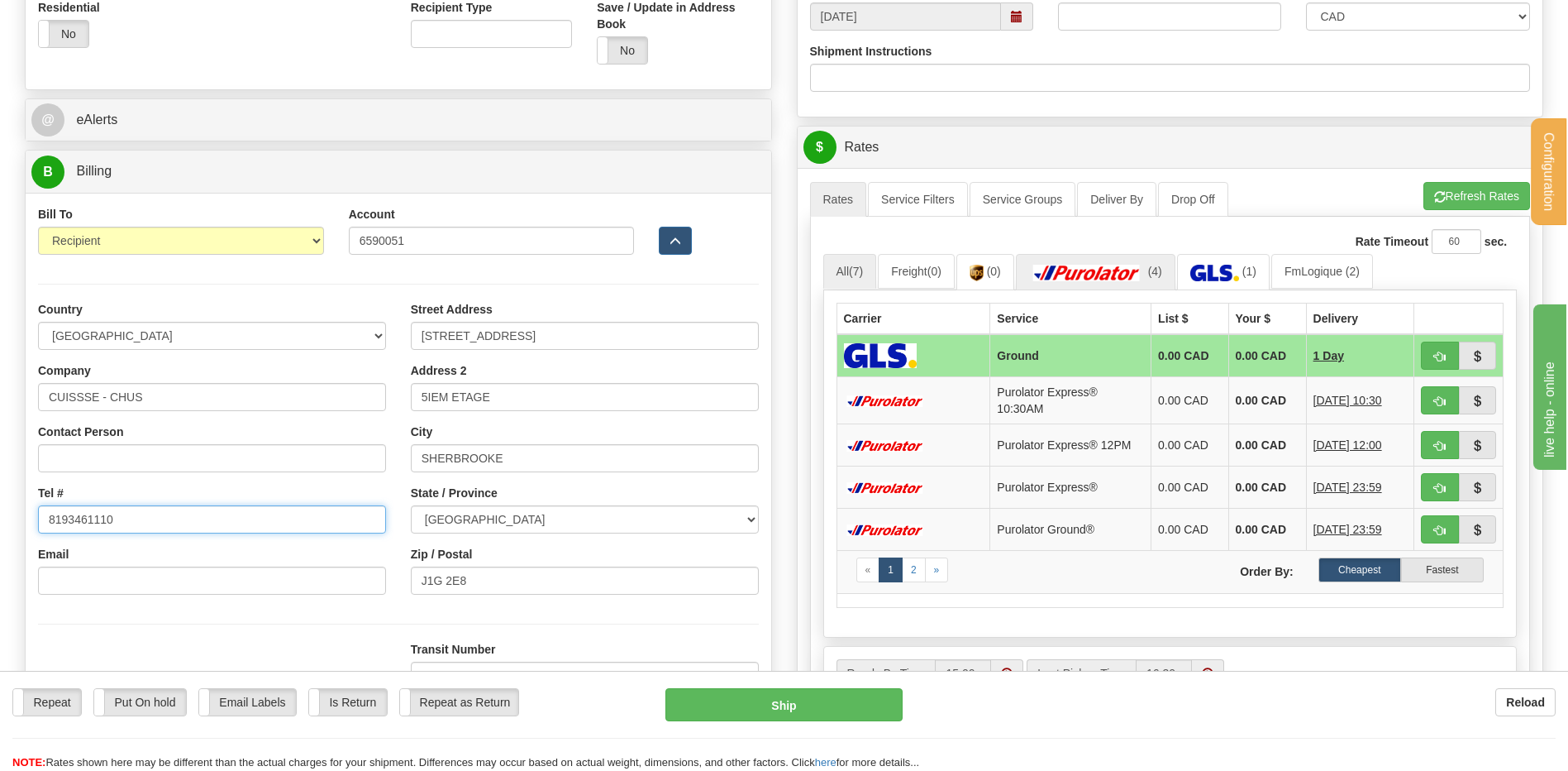
type input "8193461110"
click at [1124, 272] on img at bounding box center [1087, 272] width 116 height 17
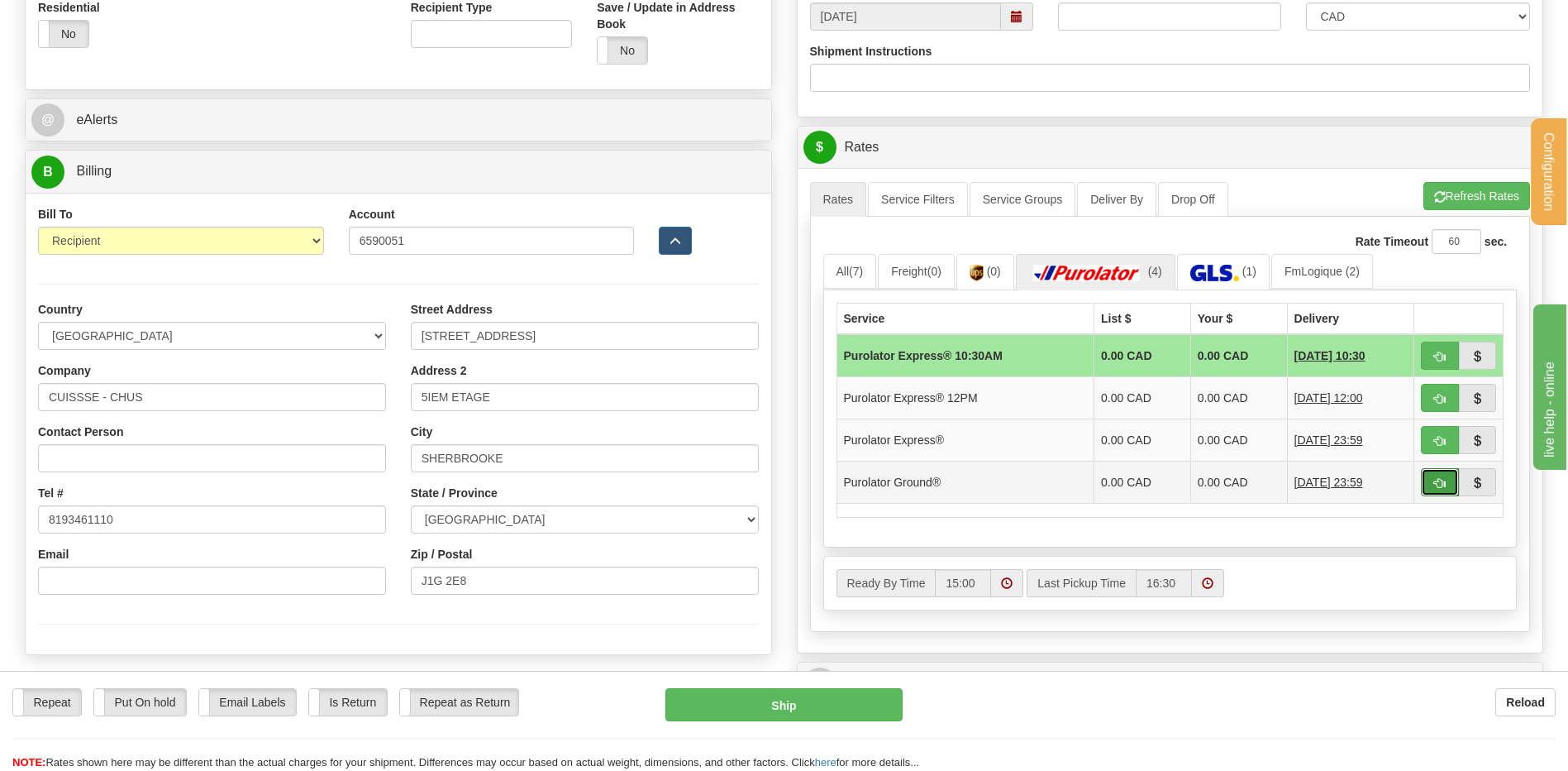
click at [1438, 487] on span "button" at bounding box center [1439, 483] width 11 height 11
type input "260"
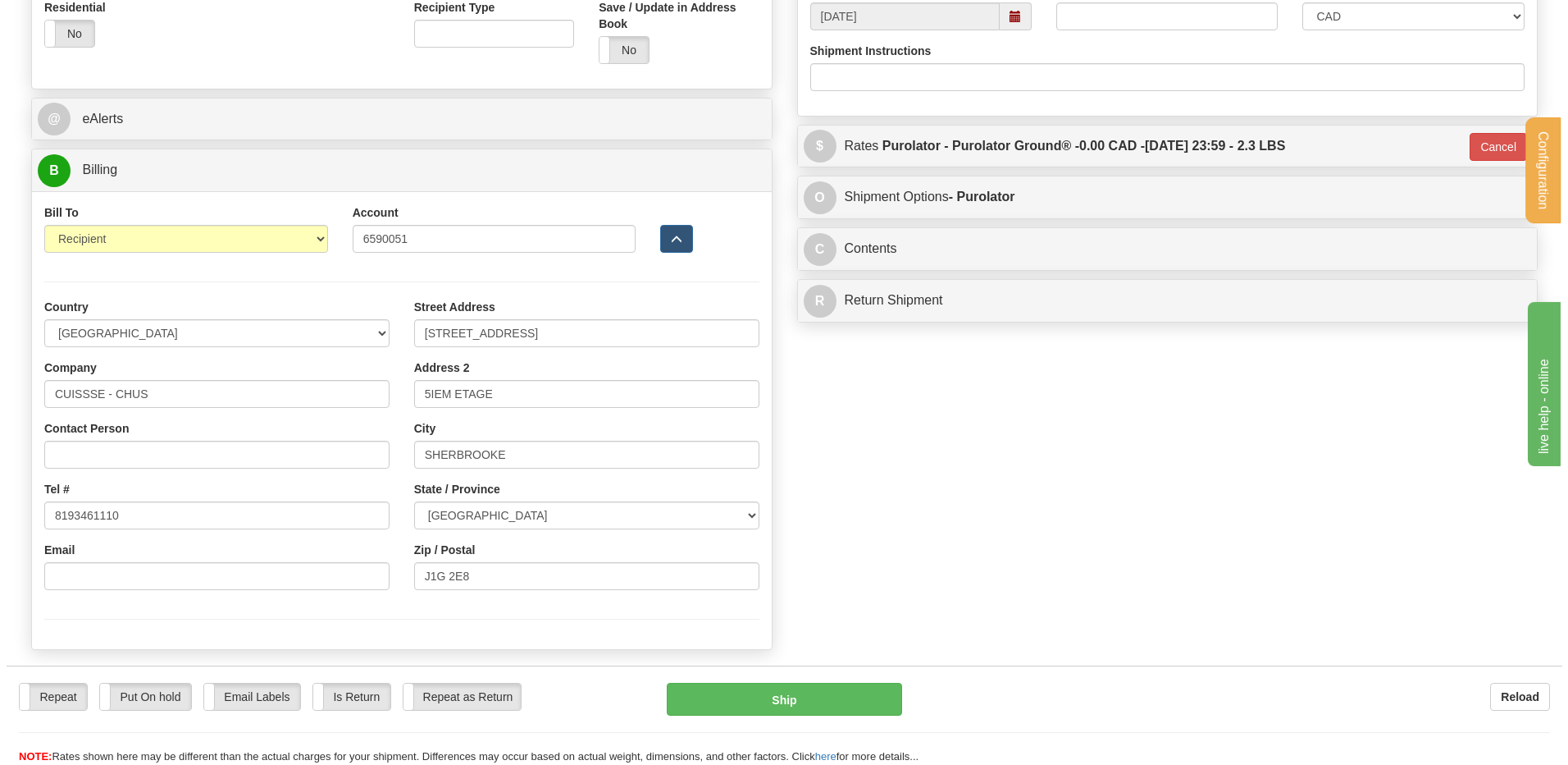
scroll to position [492, 0]
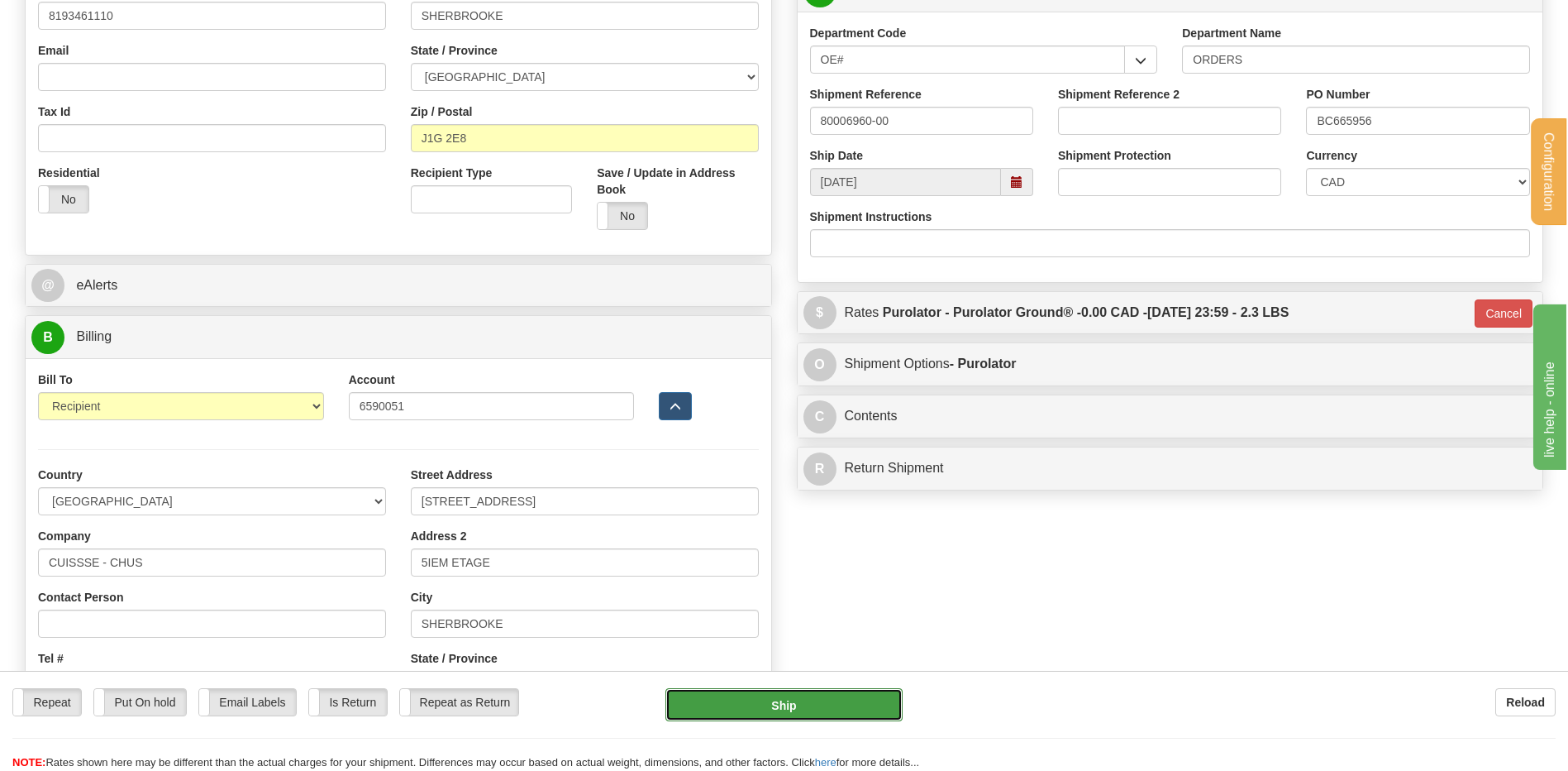
click at [861, 702] on button "Ship" at bounding box center [784, 704] width 236 height 33
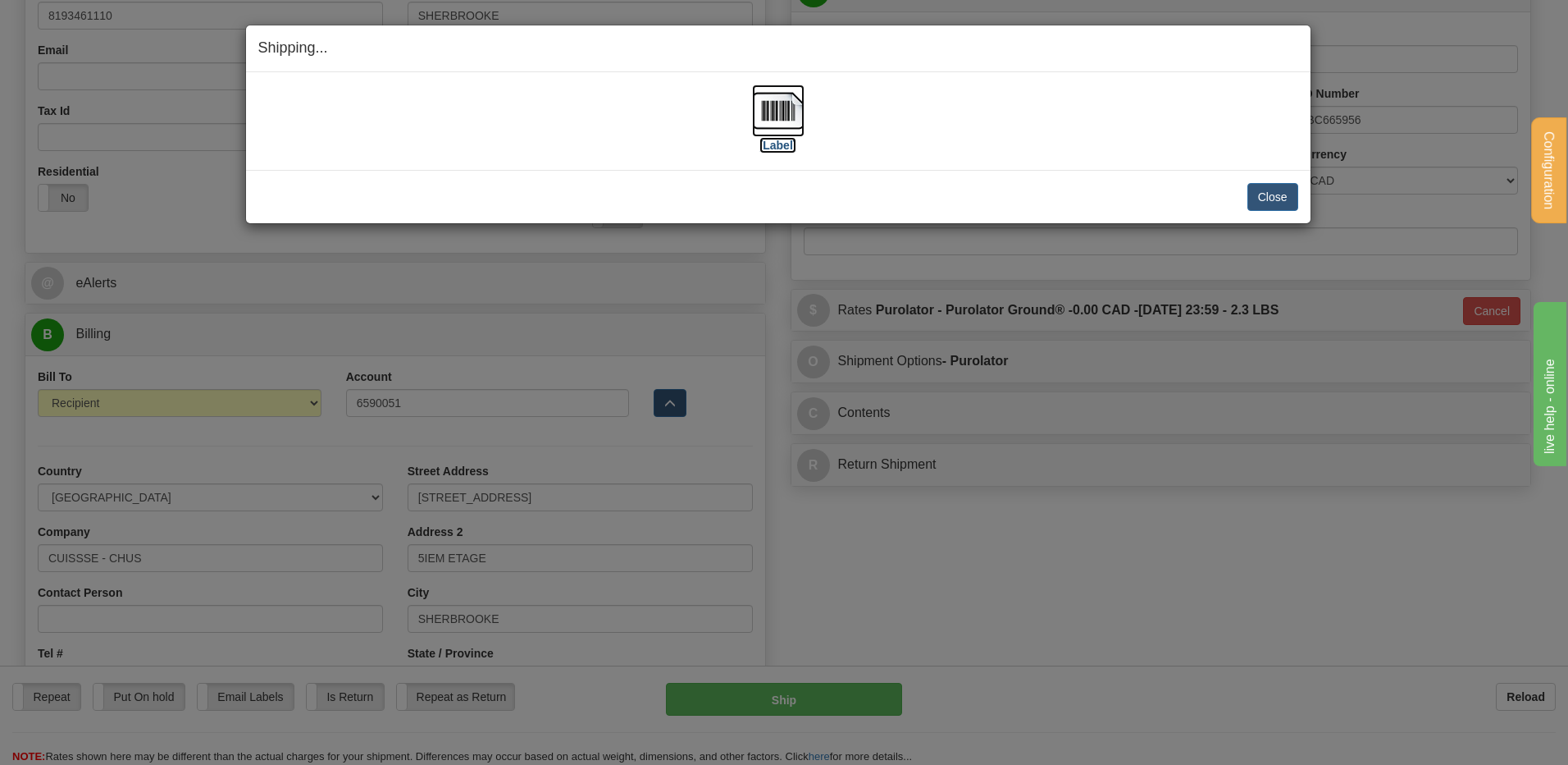
click at [786, 129] on img at bounding box center [778, 110] width 52 height 52
